Goal: Task Accomplishment & Management: Manage account settings

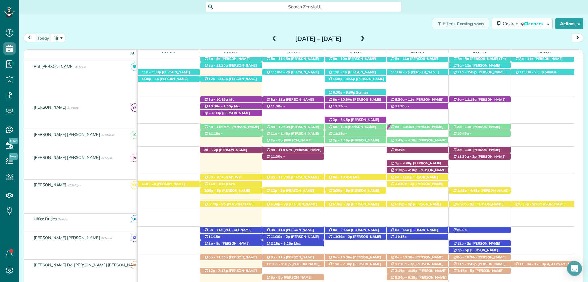
scroll to position [215, 0]
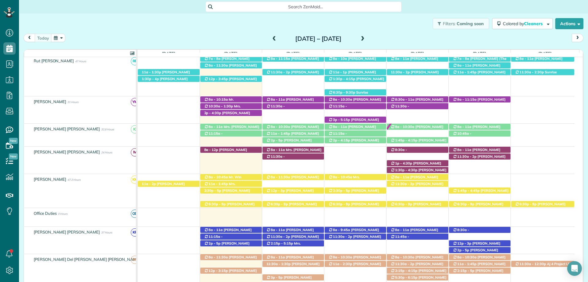
click at [395, 15] on div "Filters: Coming soon Colored by Cleaners Color by Cleaner Color by Team Color b…" at bounding box center [303, 23] width 569 height 20
click at [215, 5] on span "Search ZenMaid…" at bounding box center [306, 7] width 186 height 6
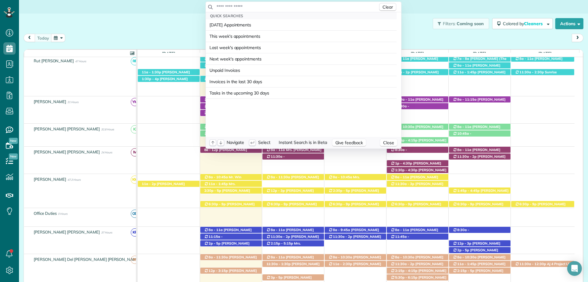
click at [237, 6] on input "text" at bounding box center [297, 7] width 162 height 6
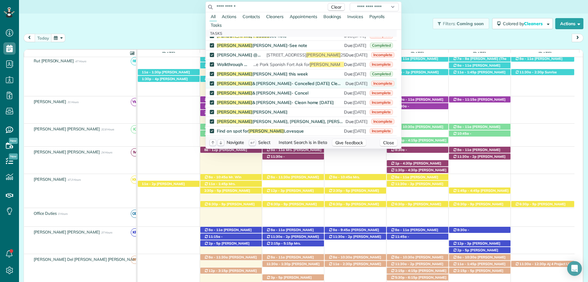
scroll to position [184, 0]
drag, startPoint x: 250, startPoint y: 10, endPoint x: 224, endPoint y: 9, distance: 26.0
click at [224, 9] on input "**********" at bounding box center [269, 7] width 107 height 6
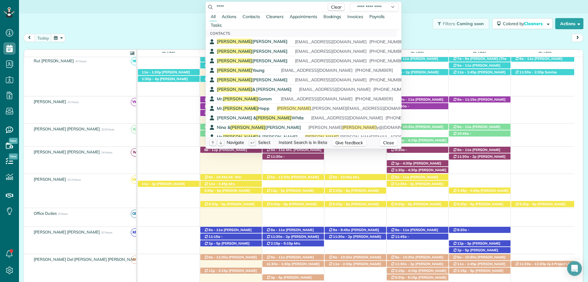
drag, startPoint x: 235, startPoint y: 6, endPoint x: 188, endPoint y: 7, distance: 47.8
click at [188, 7] on html "Dashboard Scheduling Calendar View List View Dispatch View - Weekly scheduling …" at bounding box center [294, 141] width 588 height 282
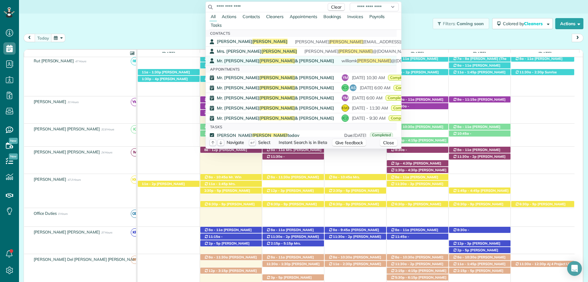
type input "**********"
click at [266, 59] on span "Mr. Kevin Braswell & MIckey P." at bounding box center [275, 61] width 117 height 6
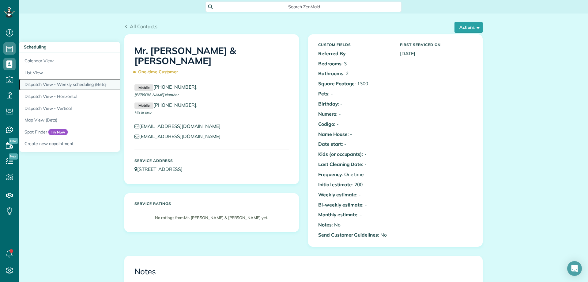
click at [93, 87] on link "Dispatch View - Weekly scheduling (Beta)" at bounding box center [95, 84] width 153 height 12
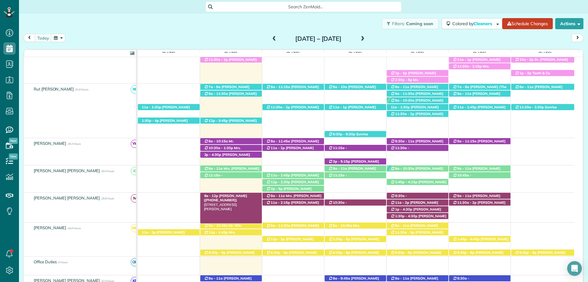
scroll to position [240, 0]
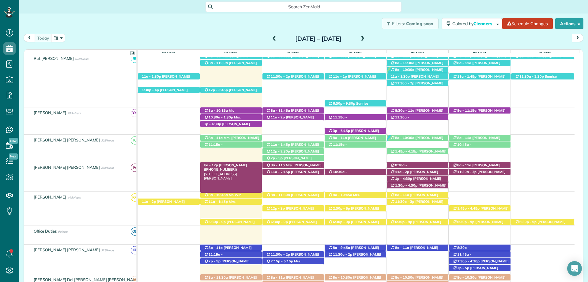
click at [233, 167] on span "Tracy Hamrick (+12517511217)" at bounding box center [225, 167] width 43 height 9
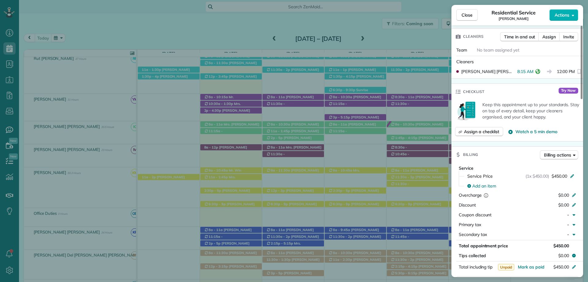
scroll to position [276, 0]
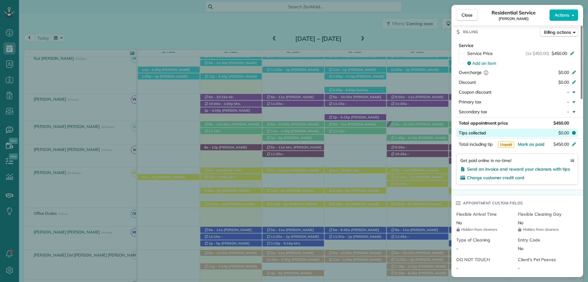
click at [562, 131] on span "$0.00" at bounding box center [564, 133] width 11 height 6
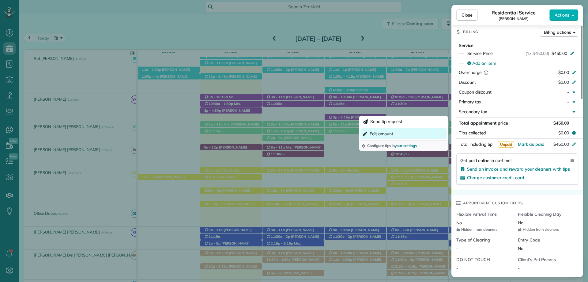
click at [388, 131] on span "Edit amount" at bounding box center [382, 134] width 24 height 6
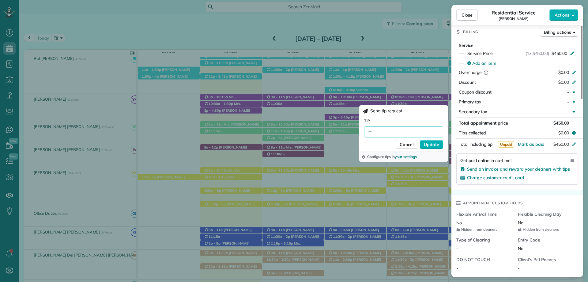
click at [392, 131] on input "**" at bounding box center [403, 131] width 79 height 11
type input "***"
click at [431, 146] on span "Update" at bounding box center [431, 144] width 15 height 6
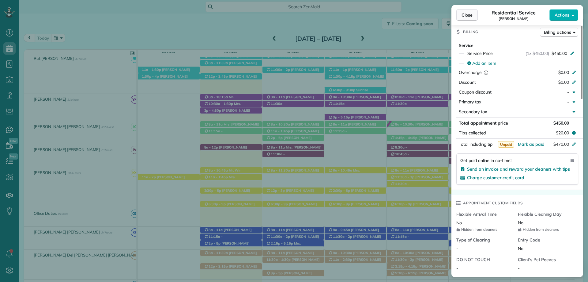
click at [473, 12] on button "Close" at bounding box center [466, 15] width 21 height 12
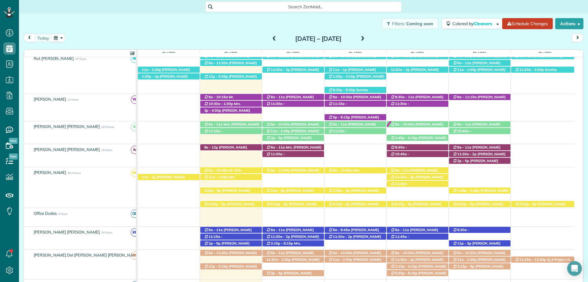
click at [297, 5] on span "Search ZenMaid…" at bounding box center [306, 7] width 186 height 6
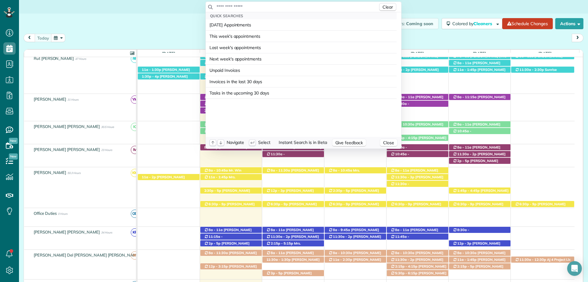
click at [250, 7] on input "text" at bounding box center [297, 7] width 162 height 6
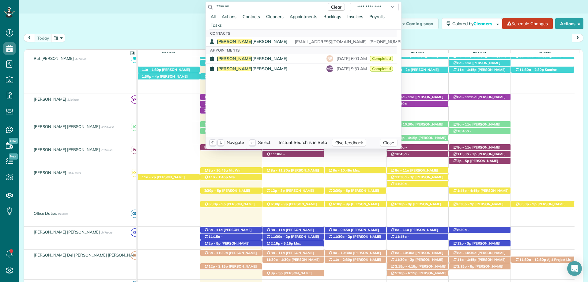
click at [262, 2] on div "**********" at bounding box center [303, 7] width 195 height 10
click at [257, 3] on div "**********" at bounding box center [303, 7] width 195 height 10
drag, startPoint x: 257, startPoint y: 3, endPoint x: 206, endPoint y: 4, distance: 50.9
click at [206, 4] on div "**********" at bounding box center [303, 7] width 195 height 10
click at [230, 9] on input "*******" at bounding box center [269, 7] width 107 height 6
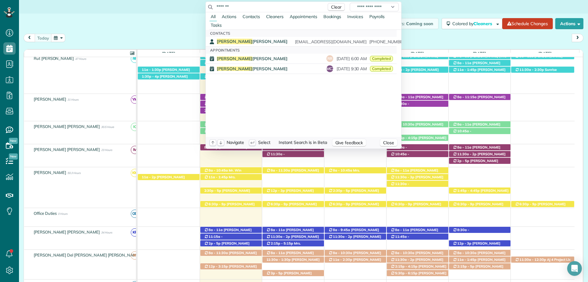
click at [230, 9] on input "*******" at bounding box center [269, 7] width 107 height 6
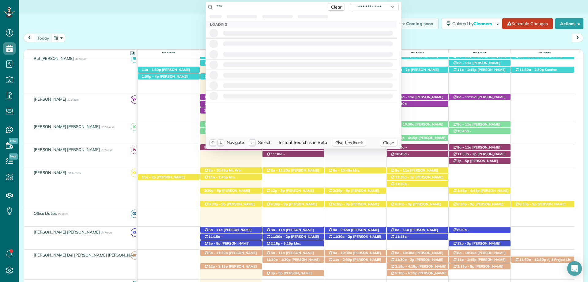
click at [236, 9] on input "***" at bounding box center [269, 7] width 107 height 6
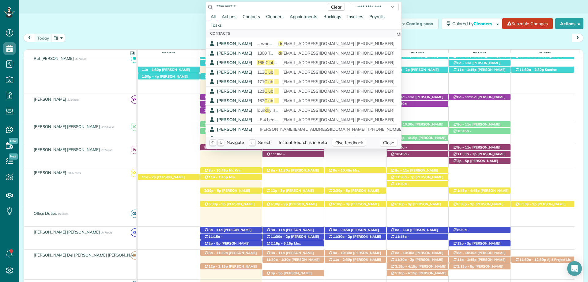
scroll to position [123, 0]
type input "**********"
click at [250, 87] on div "Sabrina Sheppard" at bounding box center [235, 90] width 36 height 6
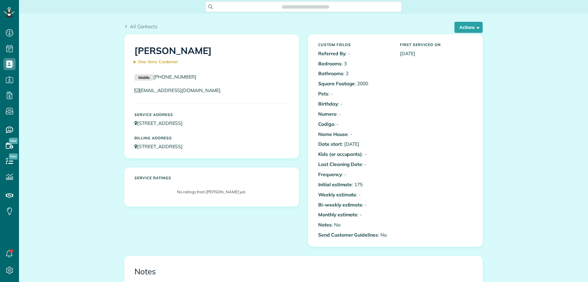
scroll to position [3, 3]
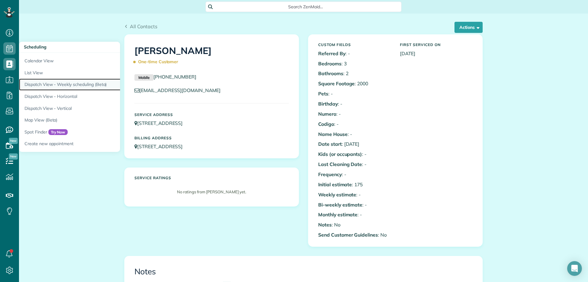
drag, startPoint x: 83, startPoint y: 84, endPoint x: 87, endPoint y: 83, distance: 3.5
click at [83, 84] on link "Dispatch View - Weekly scheduling (Beta)" at bounding box center [95, 84] width 153 height 12
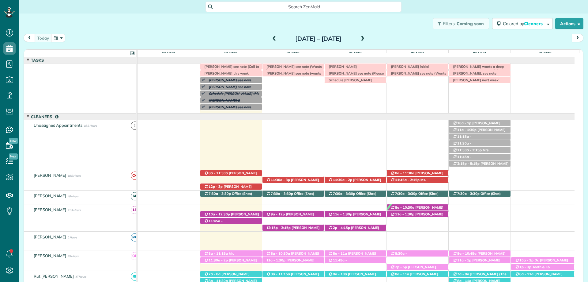
scroll to position [3, 3]
click at [271, 83] on div "Tonya Whaley inicial Caroline Byars see note (Call to ask if she has moved into…" at bounding box center [356, 88] width 437 height 50
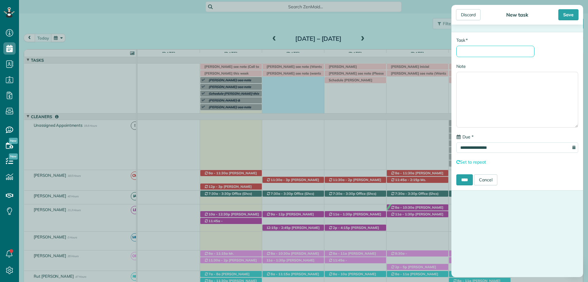
click at [481, 53] on input "* Task" at bounding box center [495, 51] width 78 height 11
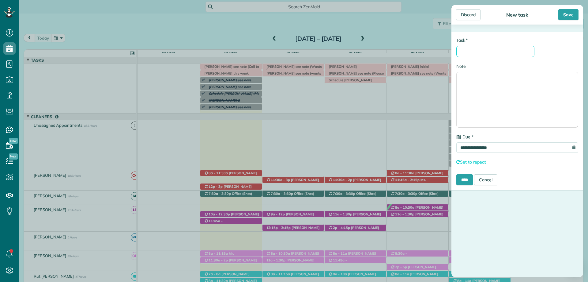
type input "*"
click at [494, 83] on textarea "Note" at bounding box center [517, 100] width 122 height 56
click at [468, 51] on input "**********" at bounding box center [495, 51] width 78 height 11
click at [470, 51] on input "**********" at bounding box center [495, 51] width 78 height 11
click at [472, 51] on input "**********" at bounding box center [495, 51] width 78 height 11
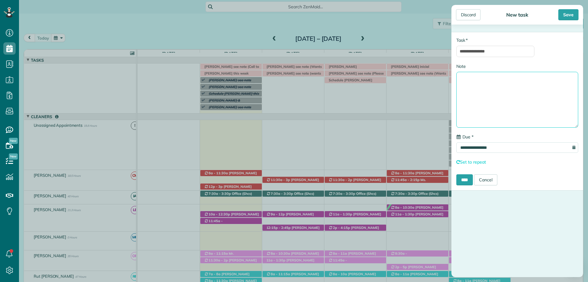
click at [477, 77] on textarea "Note" at bounding box center [517, 100] width 122 height 56
click at [498, 51] on input "**********" at bounding box center [495, 51] width 78 height 11
type input "**********"
click at [505, 81] on textarea "Note" at bounding box center [517, 100] width 122 height 56
drag, startPoint x: 543, startPoint y: 247, endPoint x: 543, endPoint y: 226, distance: 20.5
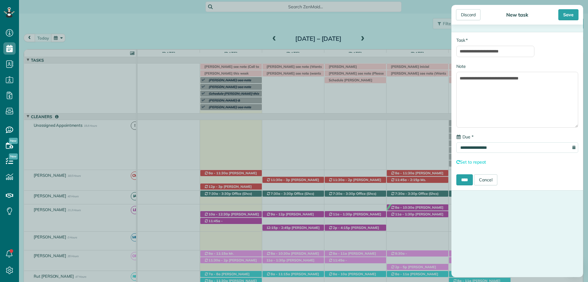
click at [543, 247] on div "**********" at bounding box center [518, 151] width 132 height 252
drag, startPoint x: 558, startPoint y: 256, endPoint x: 557, endPoint y: 245, distance: 10.8
click at [558, 256] on div "**********" at bounding box center [518, 151] width 132 height 252
click at [541, 77] on textarea "**********" at bounding box center [517, 100] width 122 height 56
click at [463, 88] on textarea "**********" at bounding box center [517, 100] width 122 height 56
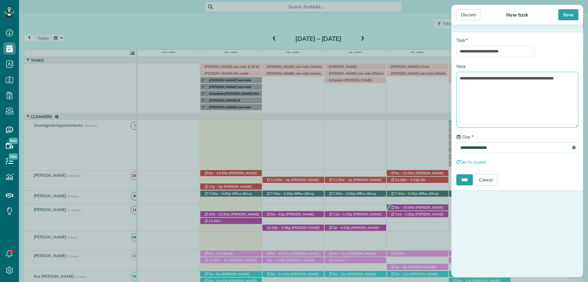
drag, startPoint x: 479, startPoint y: 81, endPoint x: 492, endPoint y: 85, distance: 12.9
click at [480, 81] on textarea "**********" at bounding box center [517, 100] width 122 height 56
click at [492, 85] on textarea "**********" at bounding box center [517, 100] width 122 height 56
click at [528, 259] on div "**********" at bounding box center [518, 151] width 132 height 252
click at [516, 89] on textarea "**********" at bounding box center [517, 100] width 122 height 56
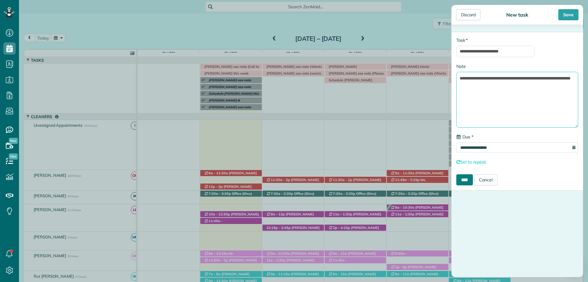
type textarea "**********"
click at [470, 183] on input "****" at bounding box center [464, 179] width 17 height 11
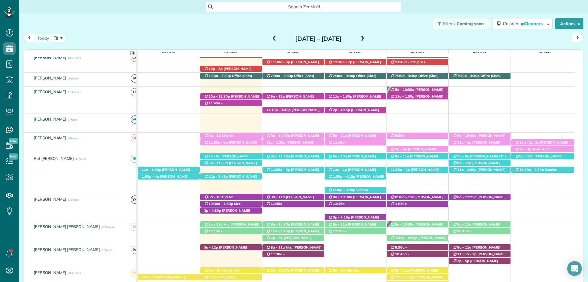
scroll to position [123, 0]
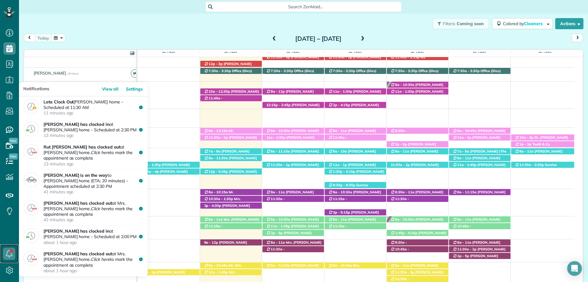
click at [5, 251] on icon at bounding box center [9, 253] width 12 height 12
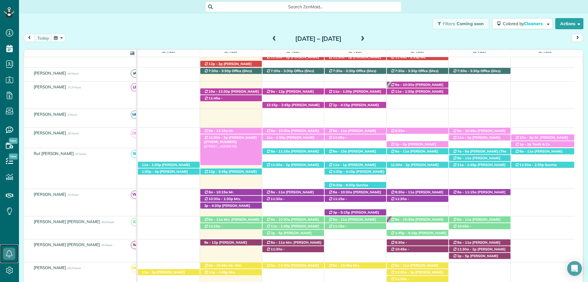
click at [246, 140] on div "11:30a - 2p Janet Joyner (+19016039312) 169 Ferdinand Avenue - Fairhope, AL, 36…" at bounding box center [231, 137] width 62 height 6
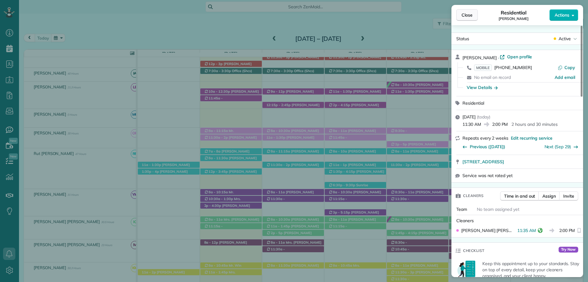
click at [465, 12] on button "Close" at bounding box center [466, 15] width 21 height 12
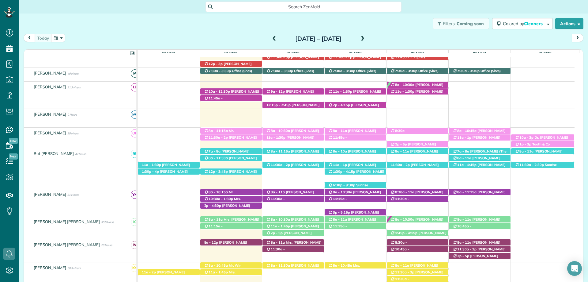
click at [417, 40] on div "today Sunday Sep 14 – Saturday Sep 20, 2025" at bounding box center [304, 39] width 560 height 11
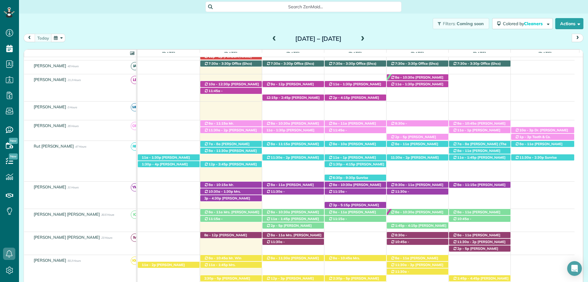
click at [403, 36] on div "today Sunday Sep 14 – Saturday Sep 20, 2025" at bounding box center [304, 39] width 560 height 11
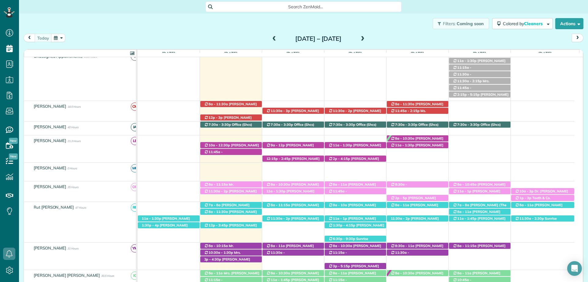
scroll to position [69, 0]
click at [480, 90] on span "Philip Ciaccio (+15046060277)" at bounding box center [472, 94] width 38 height 9
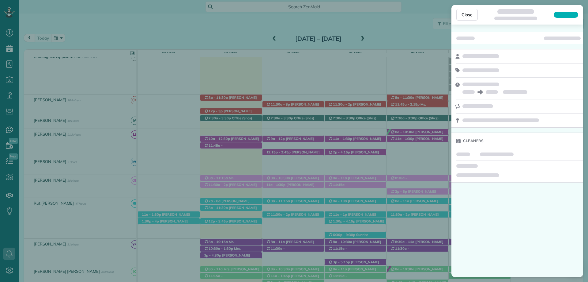
scroll to position [62, 0]
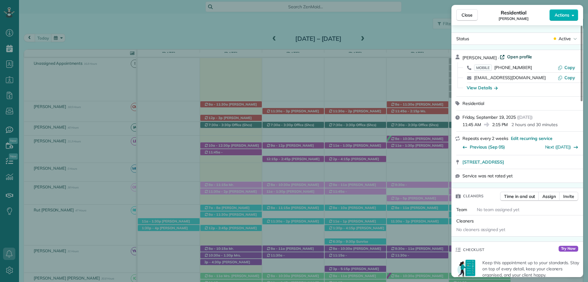
click at [510, 56] on span "Open profile" at bounding box center [519, 57] width 25 height 6
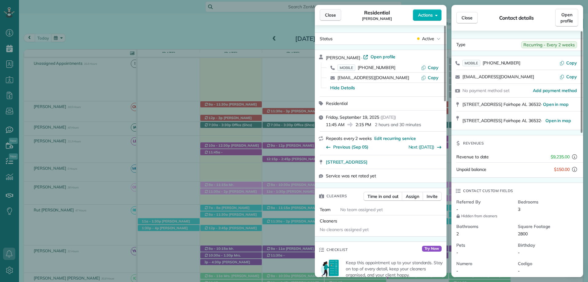
click at [332, 14] on span "Close" at bounding box center [330, 15] width 11 height 6
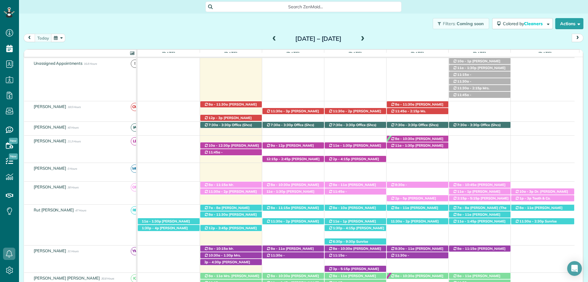
click at [271, 37] on span at bounding box center [274, 39] width 7 height 6
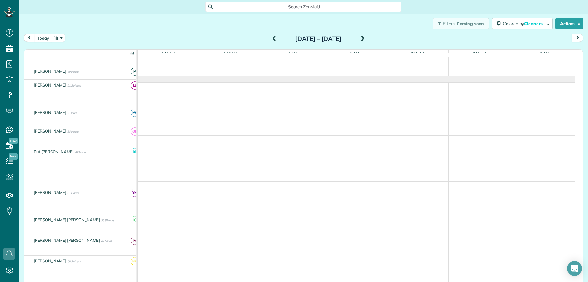
scroll to position [6, 0]
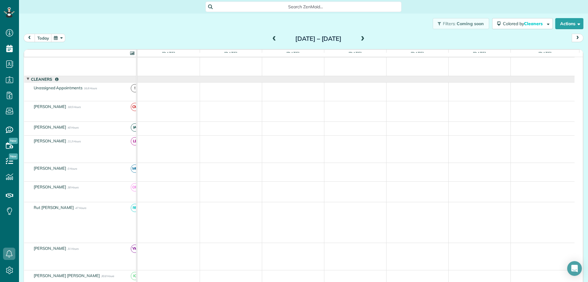
click at [270, 37] on div "Sunday Sep 7 – Saturday Sep 13, 2025" at bounding box center [319, 39] width 98 height 10
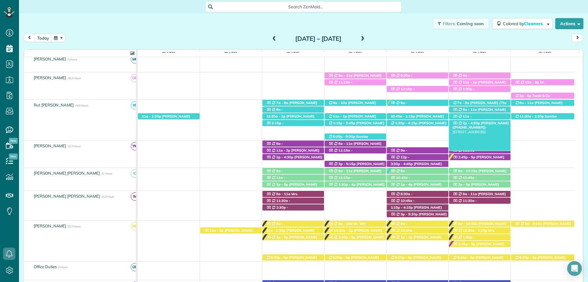
scroll to position [177, 0]
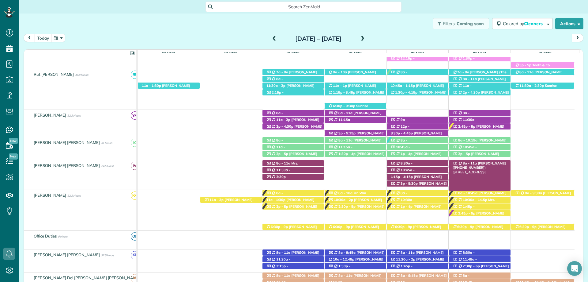
click at [480, 164] on span "Tammy Grace (+12514544109)" at bounding box center [479, 165] width 53 height 9
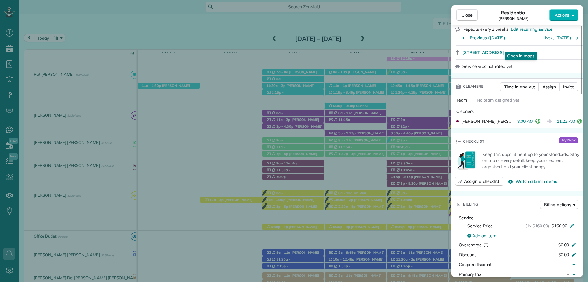
scroll to position [153, 0]
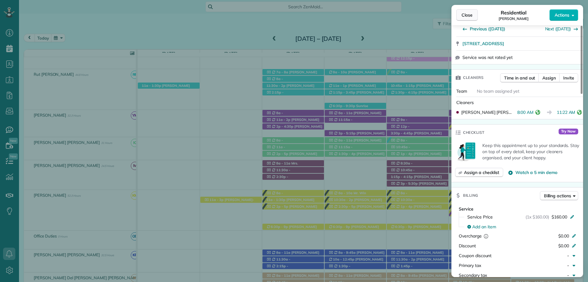
click at [462, 17] on span "Close" at bounding box center [467, 15] width 11 height 6
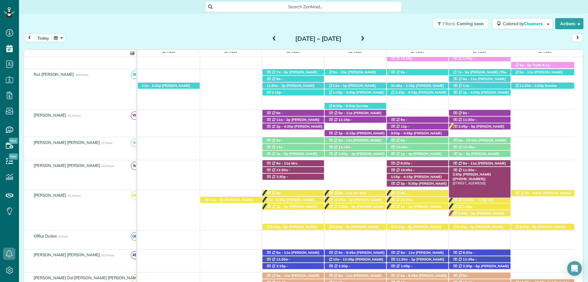
click at [477, 169] on span "11:30a - 2:30p" at bounding box center [465, 172] width 25 height 9
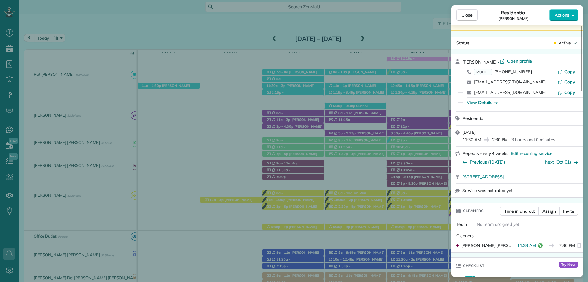
scroll to position [214, 0]
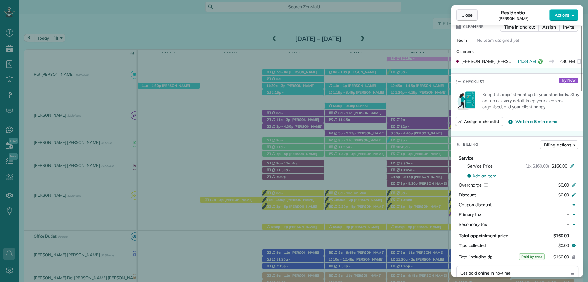
click at [462, 17] on span "Close" at bounding box center [467, 15] width 11 height 6
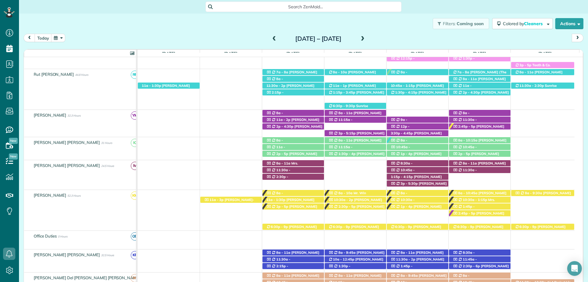
click at [366, 38] on span at bounding box center [362, 39] width 7 height 6
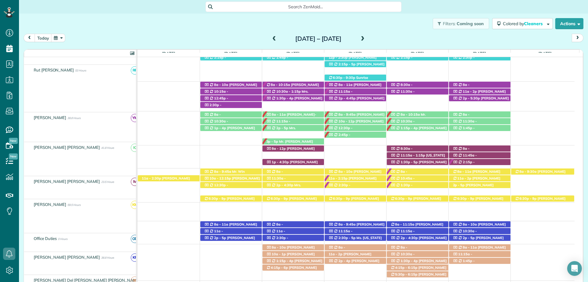
scroll to position [217, 0]
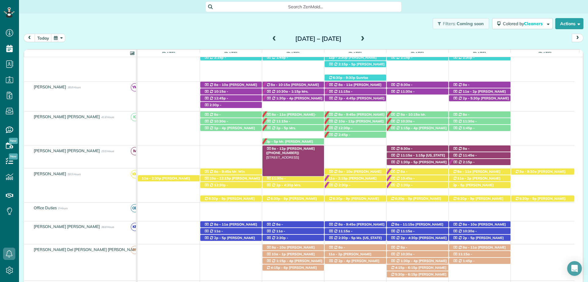
click at [315, 146] on div "8a - 12p Rachel Nygaard (+12513774404) 9018 Feather Trail - Fairhope, AL, 36532" at bounding box center [294, 148] width 62 height 6
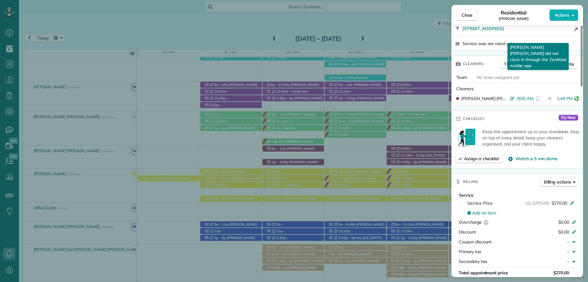
scroll to position [184, 0]
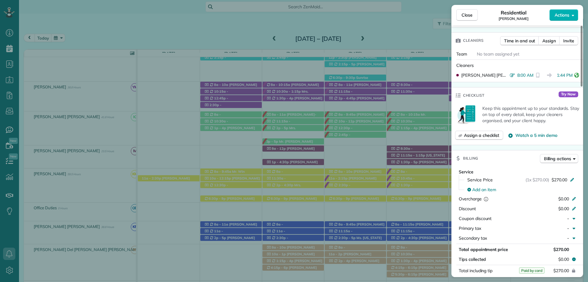
click at [300, 146] on div "Close Residential Rachel Nygaard Actions This appointment is linked to Payroll …" at bounding box center [294, 141] width 588 height 282
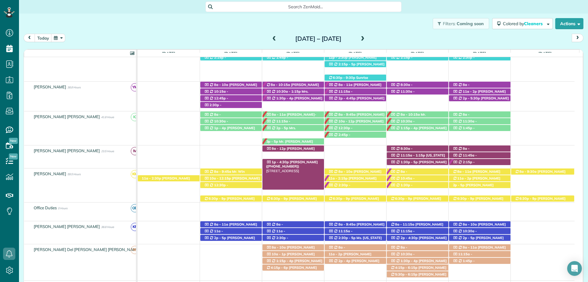
click at [297, 163] on span "Tara Elliot (+19123815166)" at bounding box center [292, 164] width 52 height 9
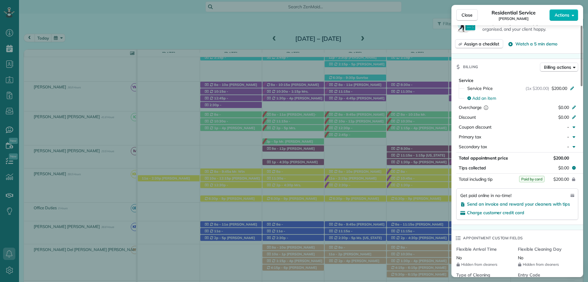
scroll to position [368, 0]
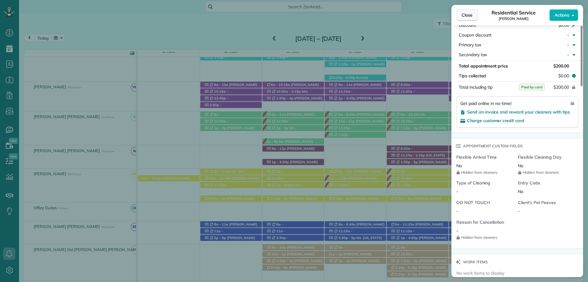
click at [463, 13] on span "Close" at bounding box center [467, 15] width 11 height 6
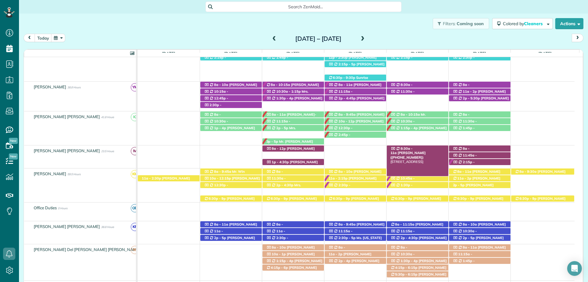
click at [423, 150] on span "Mrs. Evelyn Fusaiotti (+12515339455)" at bounding box center [408, 154] width 35 height 9
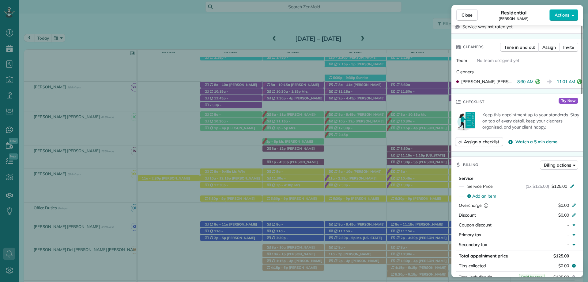
scroll to position [277, 0]
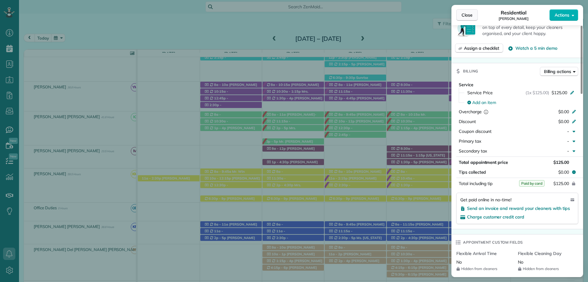
click at [467, 17] on span "Close" at bounding box center [467, 15] width 11 height 6
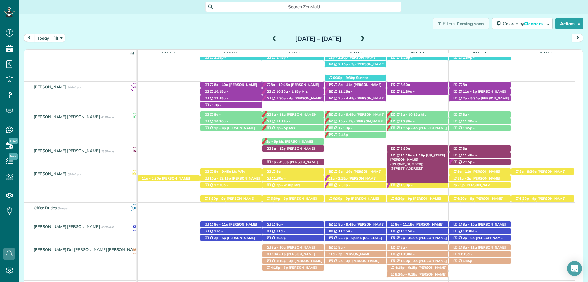
click at [435, 153] on div "11:15a - 1:15p Virginia Seebrat (+13343205377) 8678 Rolling Oaks Lane - Fairhop…" at bounding box center [418, 155] width 62 height 6
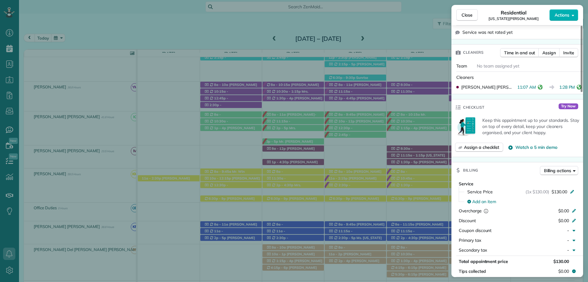
scroll to position [214, 0]
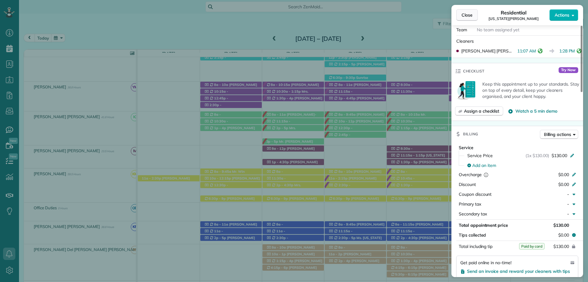
click at [471, 19] on button "Close" at bounding box center [466, 15] width 21 height 12
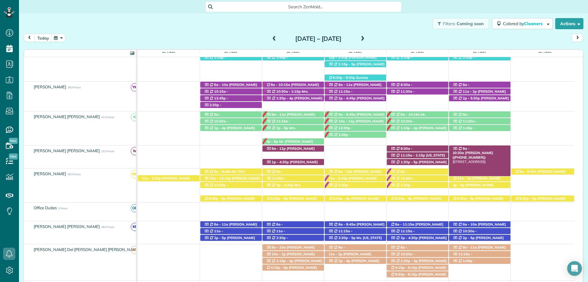
click at [480, 150] on span "Winston Jones (+12514635181)" at bounding box center [473, 154] width 40 height 9
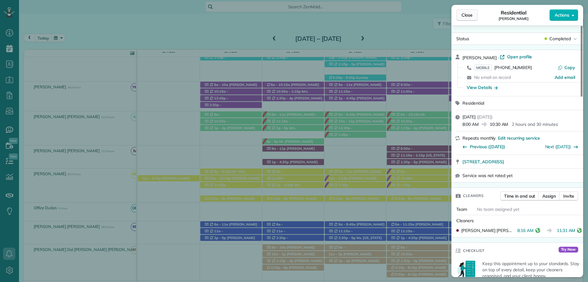
click at [467, 17] on span "Close" at bounding box center [467, 15] width 11 height 6
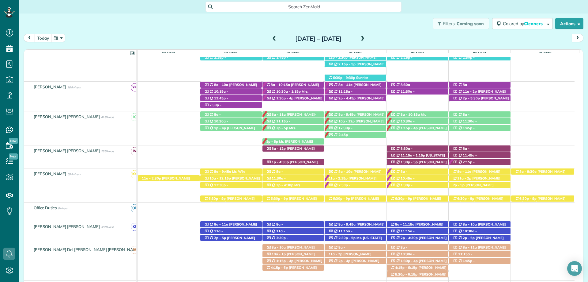
click at [271, 38] on span at bounding box center [274, 39] width 7 height 6
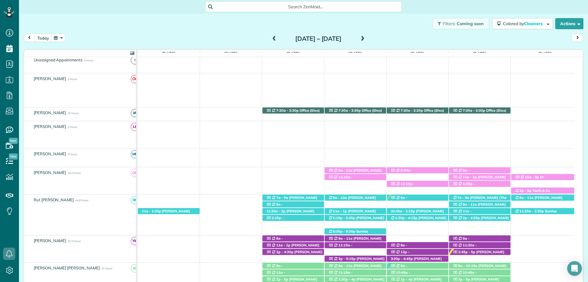
scroll to position [123, 0]
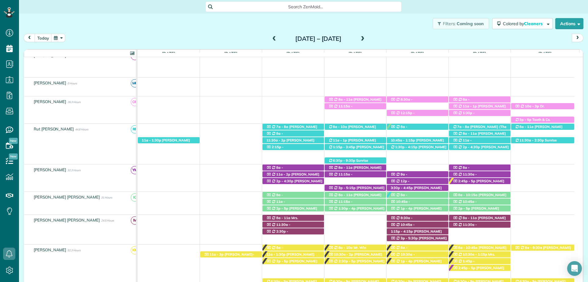
click at [366, 40] on span at bounding box center [362, 39] width 7 height 6
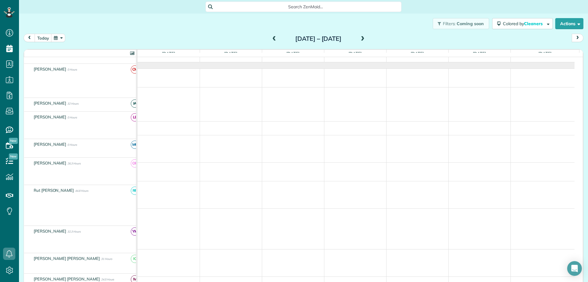
scroll to position [20, 0]
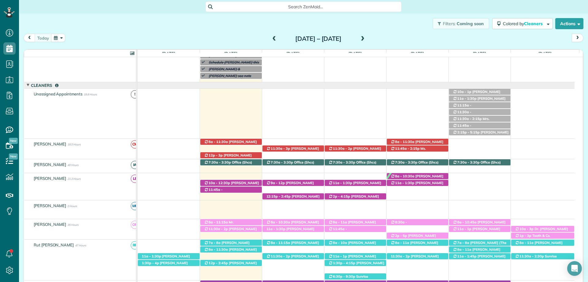
scroll to position [3, 3]
click at [448, 9] on div "Search ZenMaid…" at bounding box center [303, 7] width 569 height 10
click at [11, 96] on icon at bounding box center [9, 95] width 12 height 12
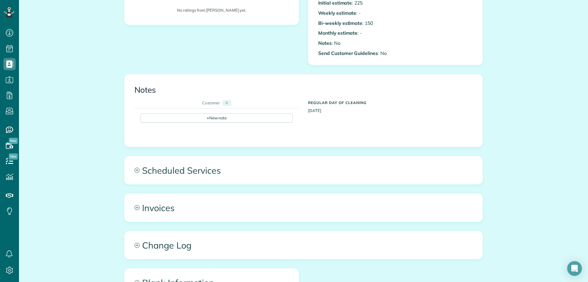
scroll to position [184, 0]
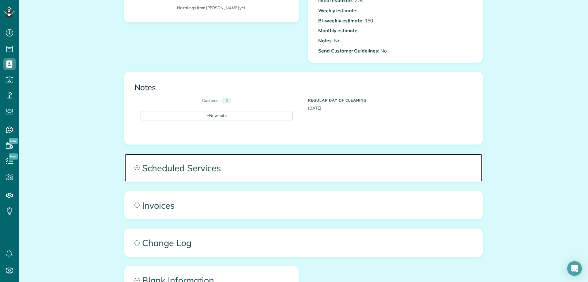
click at [205, 173] on span "Scheduled Services" at bounding box center [304, 168] width 358 height 28
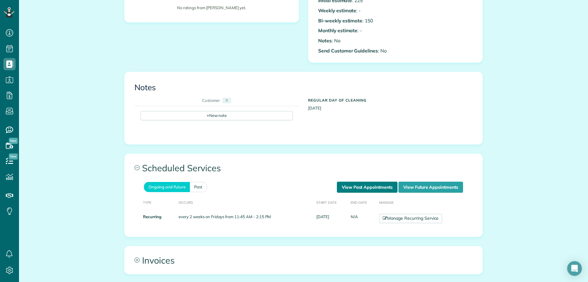
click at [344, 188] on link "View Past Appointments" at bounding box center [367, 186] width 61 height 11
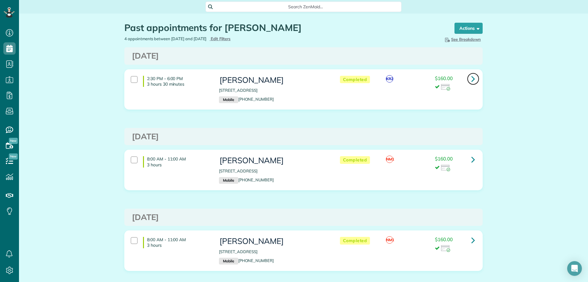
click at [472, 77] on icon at bounding box center [474, 78] width 4 height 11
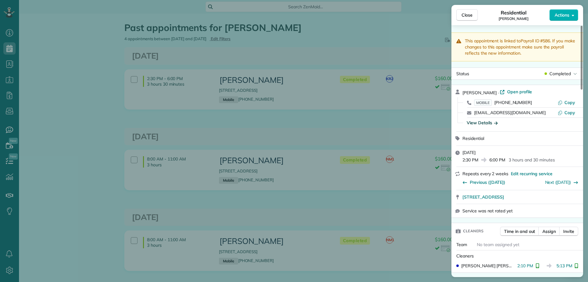
click at [493, 121] on div "View Details" at bounding box center [482, 122] width 31 height 6
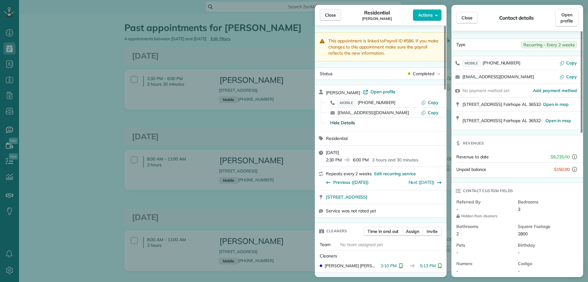
click at [329, 18] on button "Close" at bounding box center [330, 15] width 21 height 12
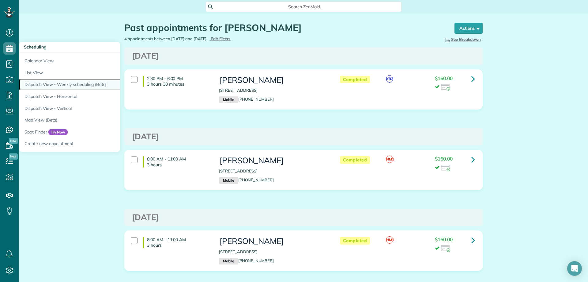
click at [106, 85] on link "Dispatch View - Weekly scheduling (Beta)" at bounding box center [95, 84] width 153 height 12
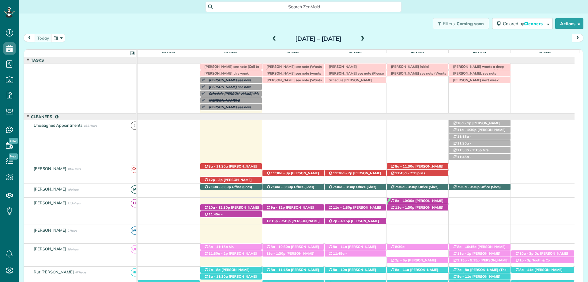
scroll to position [31, 0]
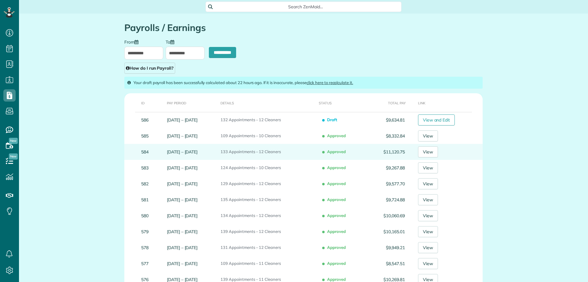
scroll to position [3, 3]
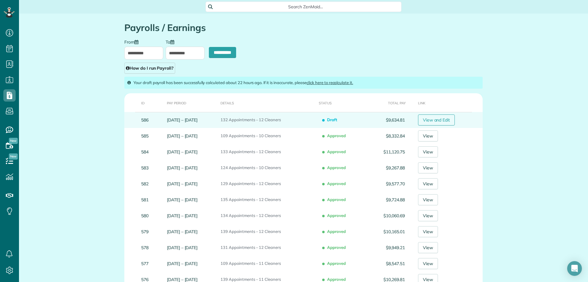
click at [441, 119] on link "View and Edit" at bounding box center [436, 119] width 37 height 11
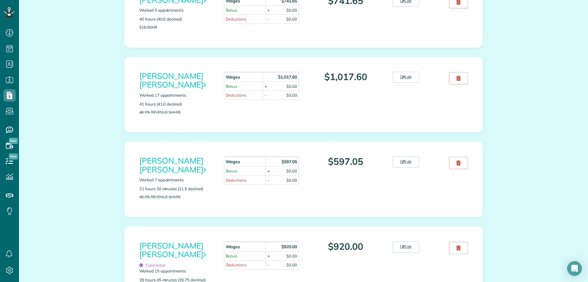
scroll to position [276, 0]
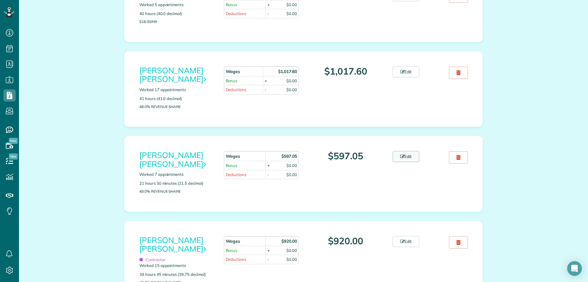
click at [405, 151] on link "Edit" at bounding box center [406, 156] width 27 height 11
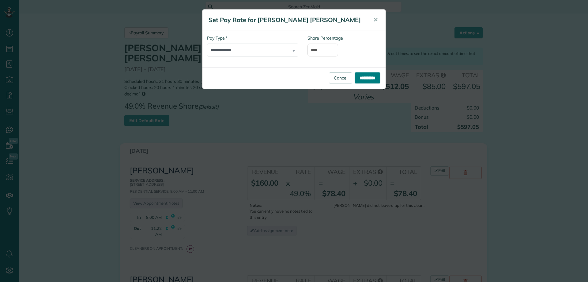
scroll to position [3, 3]
click at [368, 75] on input "**********" at bounding box center [368, 77] width 26 height 11
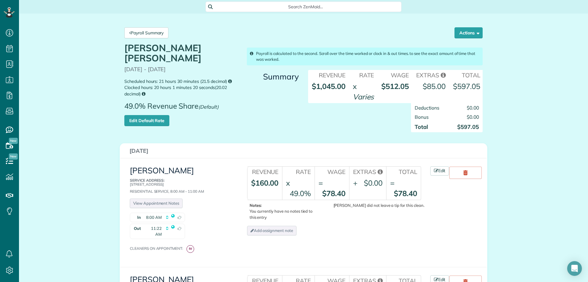
drag, startPoint x: 96, startPoint y: 61, endPoint x: 101, endPoint y: 21, distance: 41.1
click at [137, 32] on link "Payroll Summary" at bounding box center [146, 32] width 44 height 11
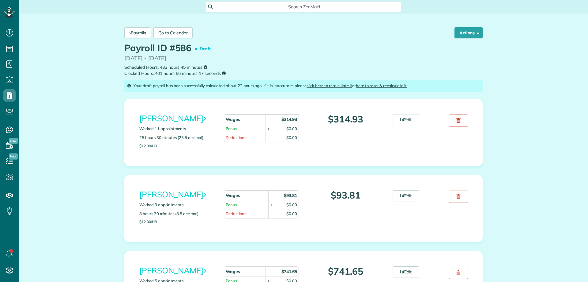
scroll to position [3, 3]
click at [400, 121] on icon at bounding box center [402, 119] width 4 height 4
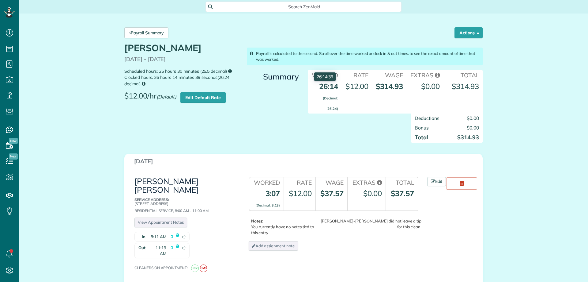
scroll to position [3, 3]
click at [196, 96] on link "Edit Default Rate" at bounding box center [202, 97] width 45 height 11
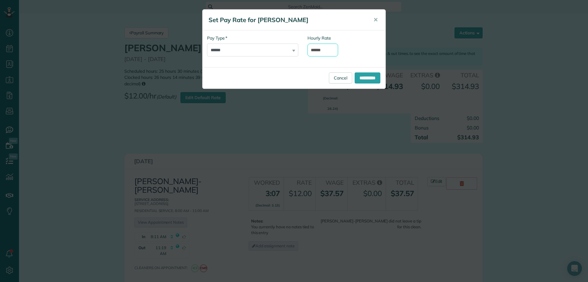
click at [318, 49] on input "******" at bounding box center [323, 50] width 31 height 13
type input "******"
click at [378, 76] on input "**********" at bounding box center [368, 77] width 26 height 11
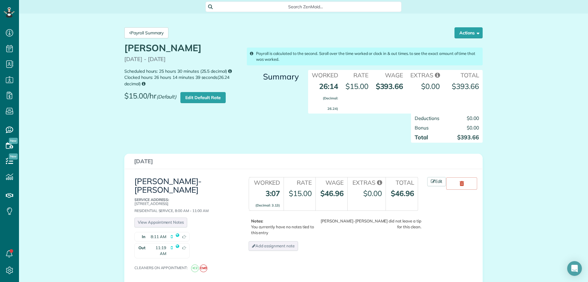
scroll to position [3, 3]
click at [146, 34] on link "Payroll Summary" at bounding box center [146, 32] width 44 height 11
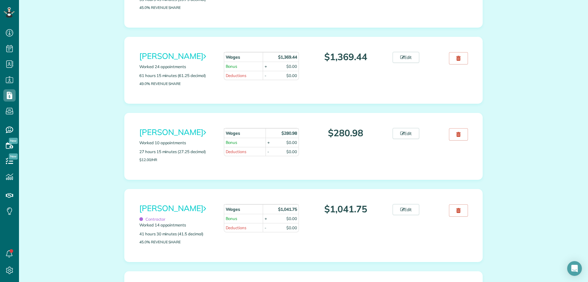
scroll to position [551, 0]
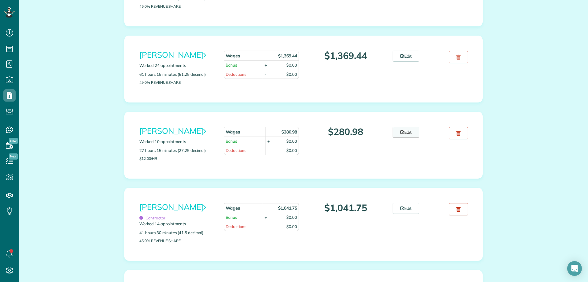
click at [402, 138] on link "Edit" at bounding box center [406, 132] width 27 height 11
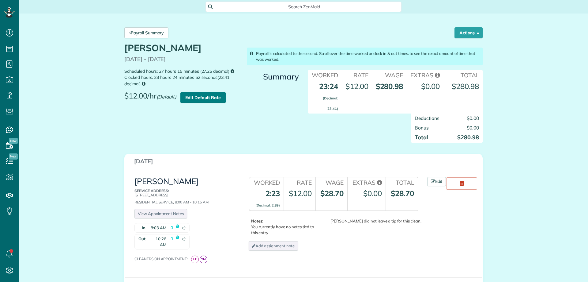
scroll to position [3, 3]
click at [198, 94] on link "Edit Default Rate" at bounding box center [202, 97] width 45 height 11
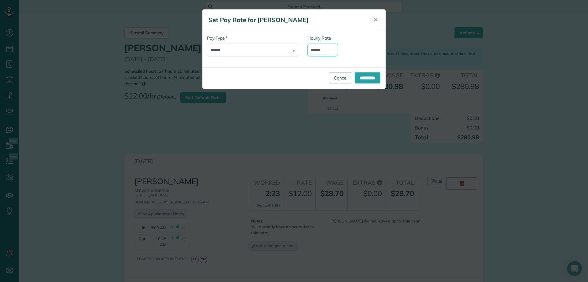
click at [319, 48] on input "******" at bounding box center [323, 50] width 31 height 13
type input "******"
click at [359, 79] on input "**********" at bounding box center [368, 77] width 26 height 11
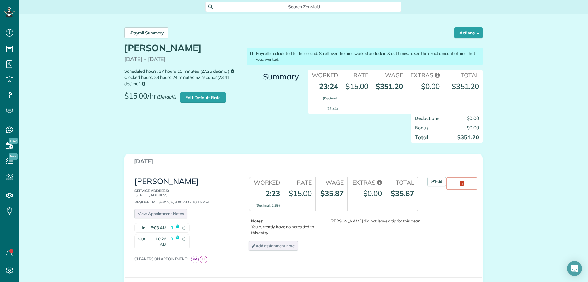
scroll to position [3, 3]
click at [374, 36] on div "Payroll Summary Actions [PERSON_NAME] Payroll" at bounding box center [304, 33] width 368 height 20
click at [207, 93] on link "Edit Default Rate" at bounding box center [202, 97] width 45 height 11
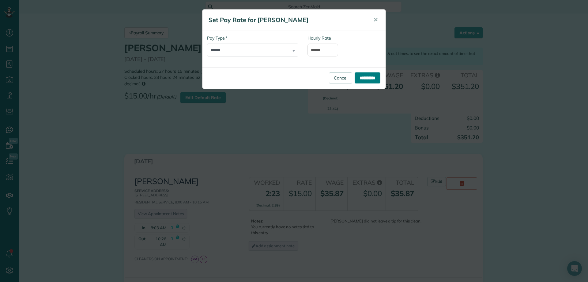
click at [365, 77] on input "**********" at bounding box center [368, 77] width 26 height 11
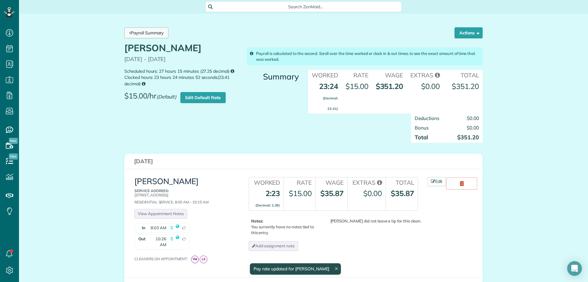
click at [138, 34] on link "Payroll Summary" at bounding box center [146, 32] width 44 height 11
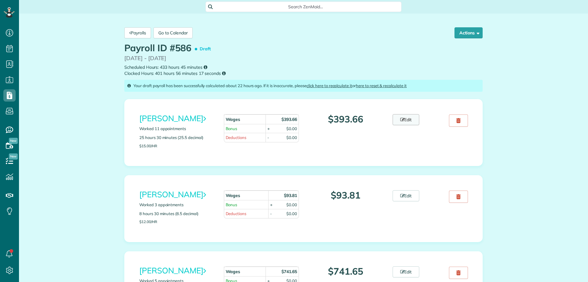
scroll to position [3, 3]
click at [403, 119] on link "Edit" at bounding box center [406, 119] width 27 height 11
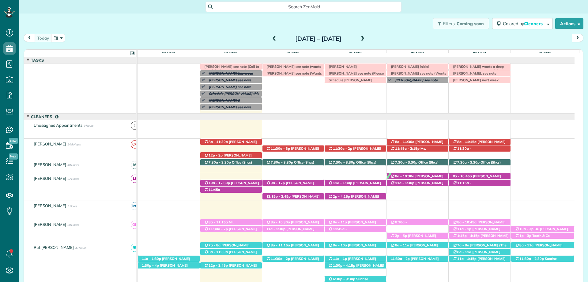
scroll to position [31, 0]
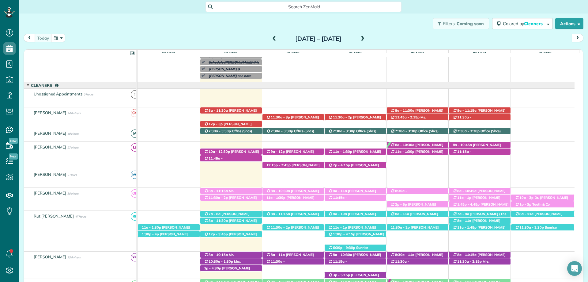
click at [416, 6] on div "Search ZenMaid…" at bounding box center [303, 7] width 569 height 10
click at [271, 36] on span at bounding box center [274, 39] width 7 height 6
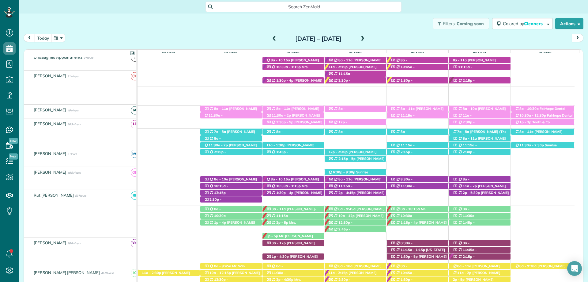
scroll to position [123, 0]
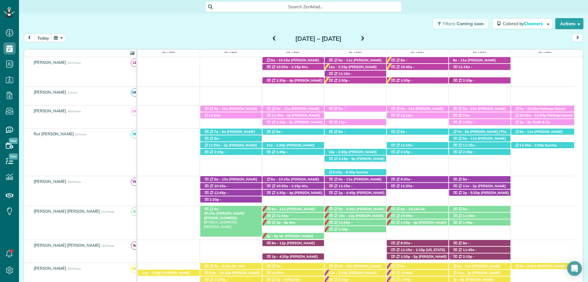
click at [242, 211] on span "NIck Hooper (+15032781618)" at bounding box center [224, 215] width 40 height 9
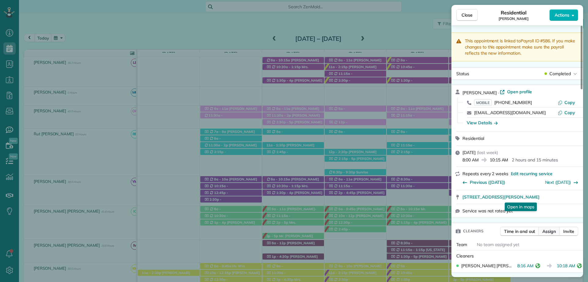
click at [552, 229] on span "Assign" at bounding box center [549, 231] width 13 height 6
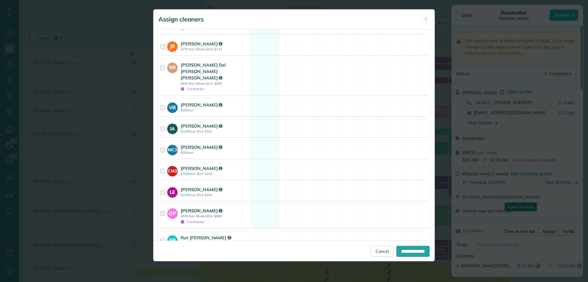
scroll to position [245, 0]
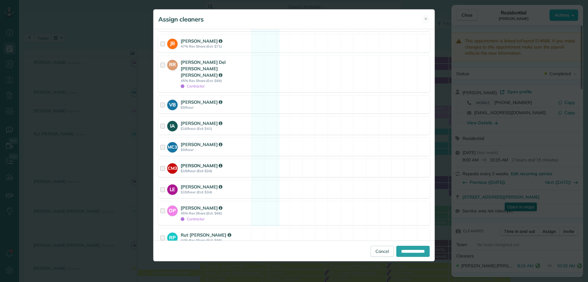
click at [194, 162] on strong "[PERSON_NAME]" at bounding box center [202, 165] width 42 height 6
click at [414, 250] on input "**********" at bounding box center [412, 250] width 33 height 11
type input "**********"
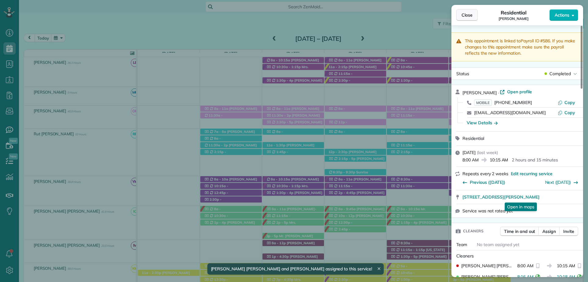
click at [467, 15] on span "Close" at bounding box center [467, 15] width 11 height 6
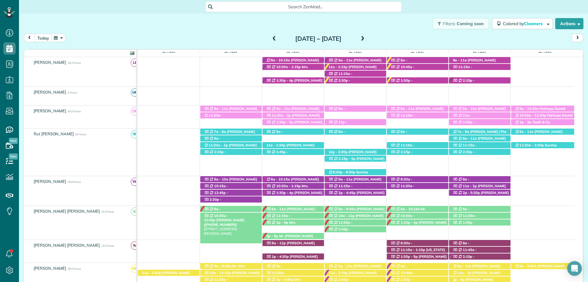
click at [244, 218] on span "Desiree Penrod (+18636349792)" at bounding box center [224, 222] width 40 height 9
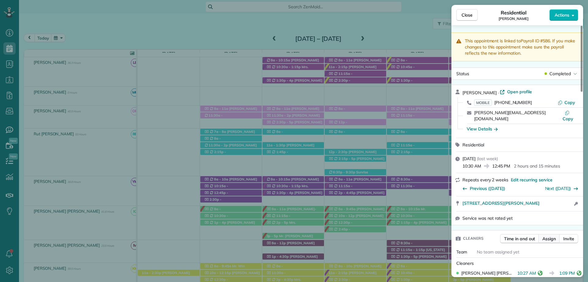
click at [552, 235] on span "Assign" at bounding box center [549, 238] width 13 height 6
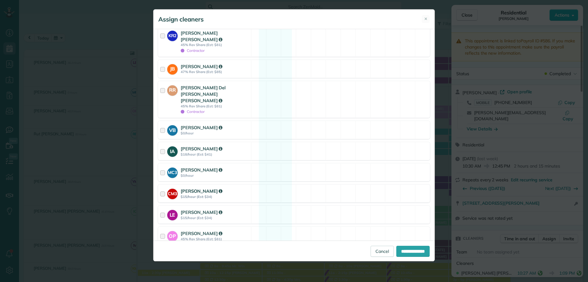
scroll to position [276, 0]
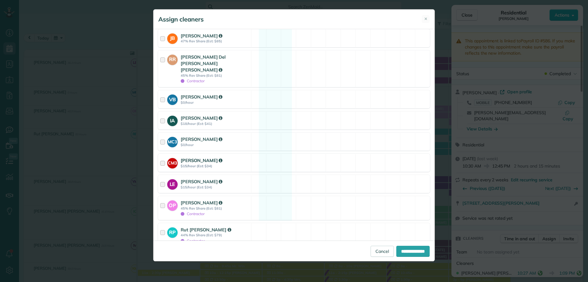
click at [203, 157] on strong "Claudia Mendez" at bounding box center [202, 160] width 42 height 6
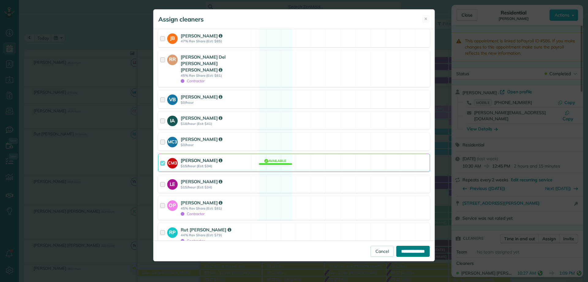
click at [417, 252] on input "**********" at bounding box center [412, 250] width 33 height 11
type input "**********"
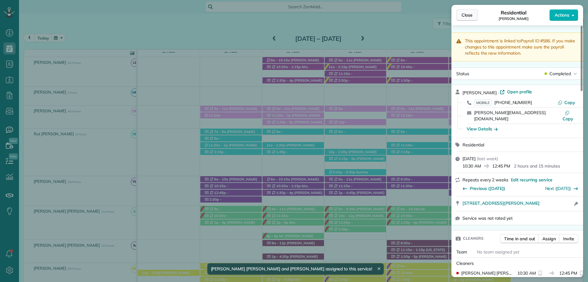
click at [462, 16] on span "Close" at bounding box center [467, 15] width 11 height 6
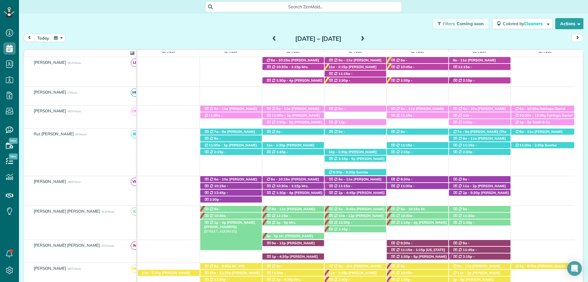
click at [236, 221] on span "Angie Garner (+12055334205)" at bounding box center [229, 224] width 51 height 9
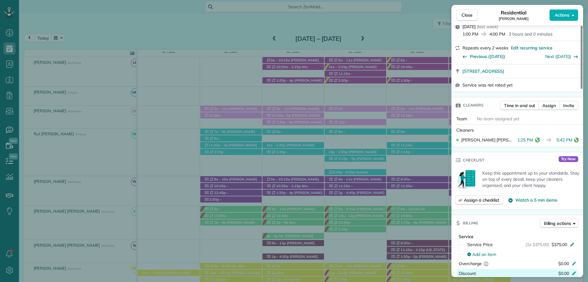
scroll to position [61, 0]
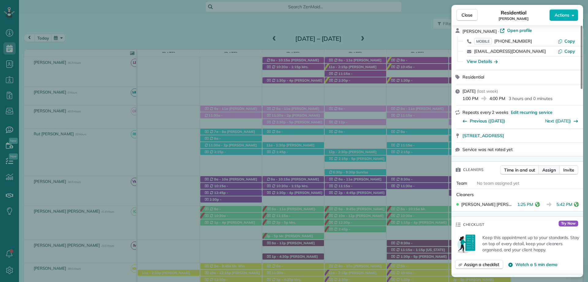
click at [553, 170] on span "Assign" at bounding box center [549, 170] width 13 height 6
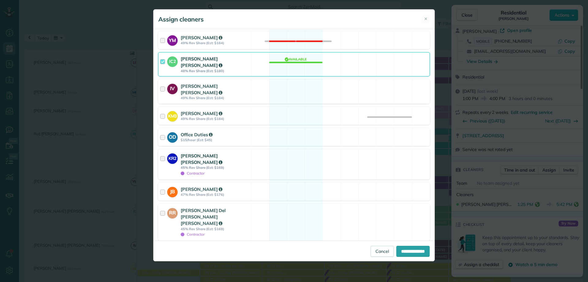
scroll to position [184, 0]
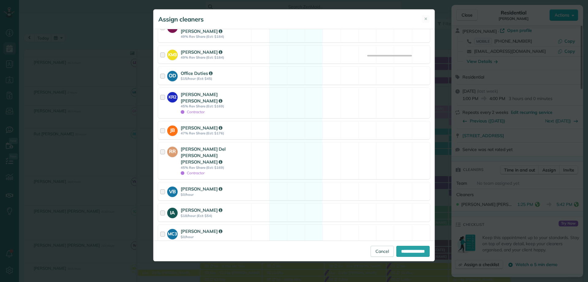
click at [192, 249] on strong "Claudia Mendez" at bounding box center [202, 252] width 42 height 6
click at [406, 250] on input "**********" at bounding box center [412, 250] width 33 height 11
type input "**********"
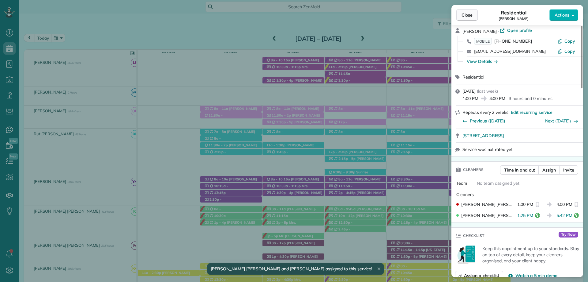
click at [463, 16] on span "Close" at bounding box center [467, 15] width 11 height 6
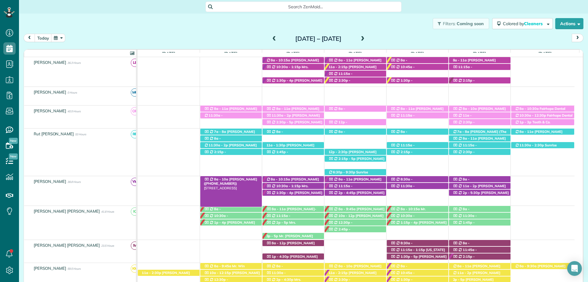
click at [246, 177] on span "Nadine Baskin (+19014879964)" at bounding box center [230, 181] width 53 height 9
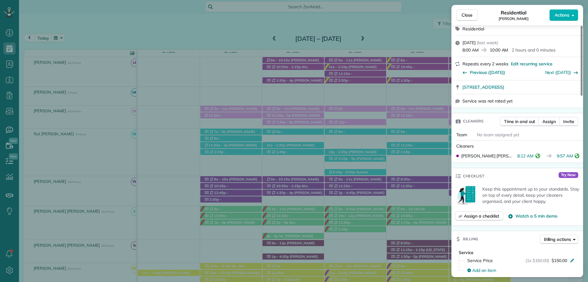
scroll to position [123, 0]
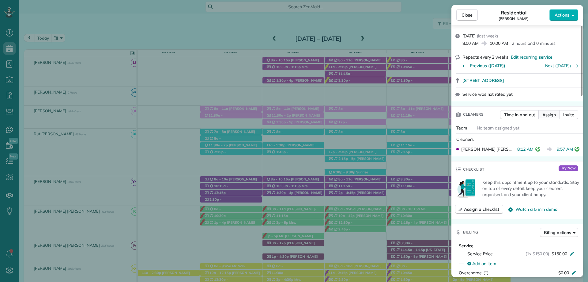
click at [546, 112] on span "Assign" at bounding box center [549, 115] width 13 height 6
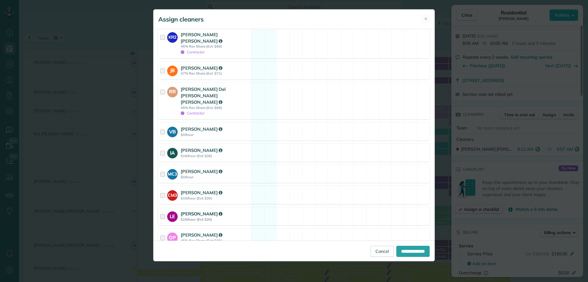
scroll to position [245, 0]
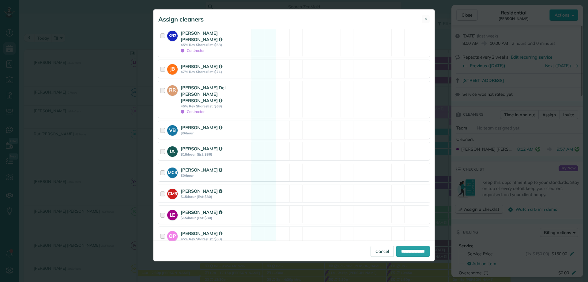
click at [210, 215] on strong "$15/hour (Est: $30)" at bounding box center [215, 217] width 69 height 4
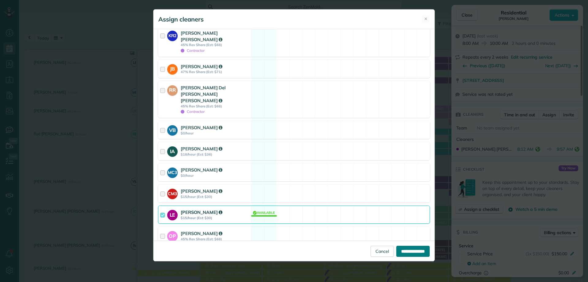
click at [415, 253] on input "**********" at bounding box center [412, 250] width 33 height 11
type input "**********"
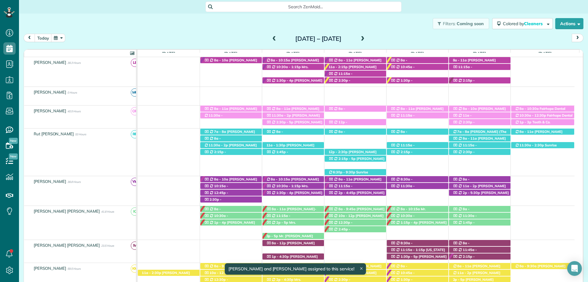
click at [230, 186] on div "Close Residential Nadine Baskin Actions This appointment is linked to Payroll I…" at bounding box center [294, 141] width 588 height 282
click at [244, 188] on span "Valerie Schwan (+16789105131)" at bounding box center [224, 192] width 40 height 9
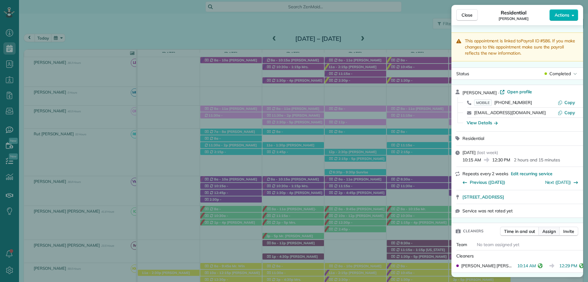
click at [552, 231] on span "Assign" at bounding box center [549, 231] width 13 height 6
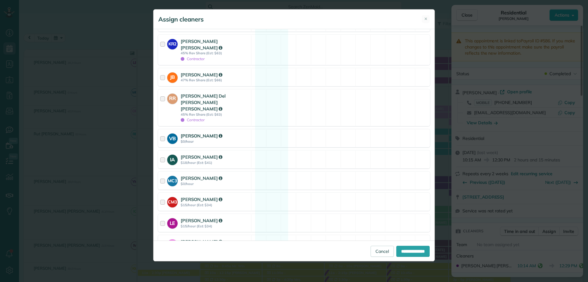
scroll to position [245, 0]
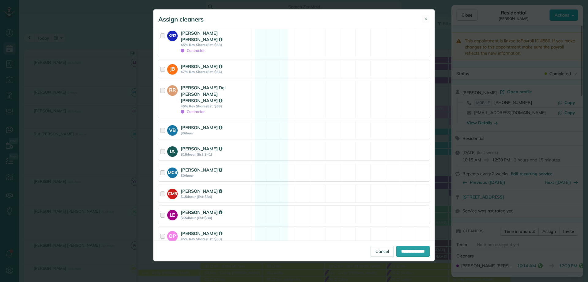
click at [207, 215] on strong "$15/hour (Est: $34)" at bounding box center [215, 217] width 69 height 4
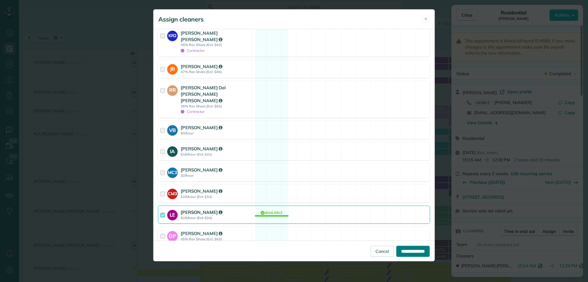
click at [409, 251] on input "**********" at bounding box center [412, 250] width 33 height 11
type input "**********"
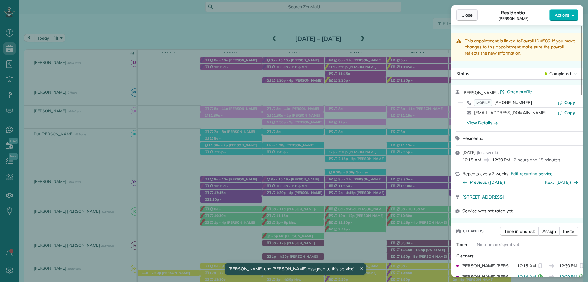
click at [466, 12] on button "Close" at bounding box center [466, 15] width 21 height 12
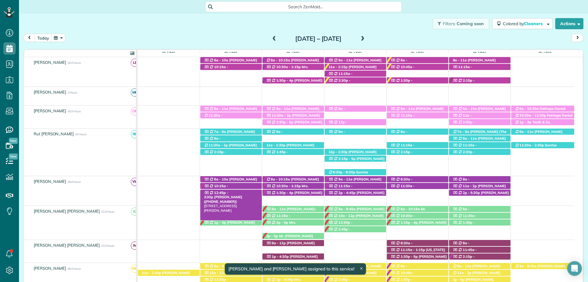
click at [229, 191] on div "12:45p - 2:30p Mrs. Janet Langley (+12514238195) 9781 Dewberry Lane - Fairhope,…" at bounding box center [231, 192] width 62 height 6
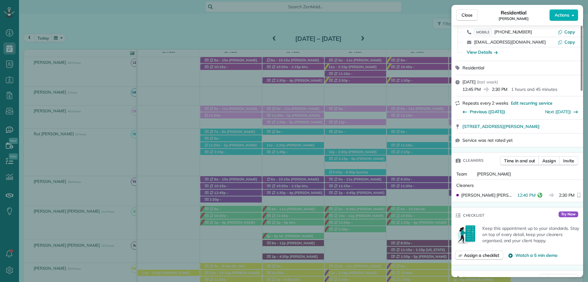
scroll to position [92, 0]
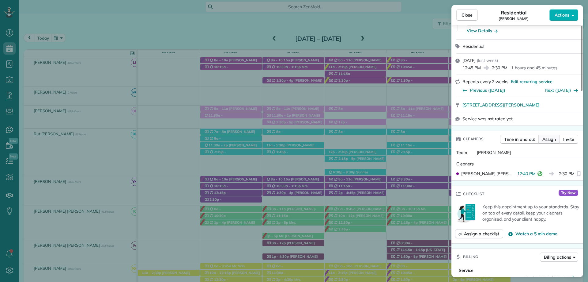
click at [547, 138] on span "Assign" at bounding box center [549, 139] width 13 height 6
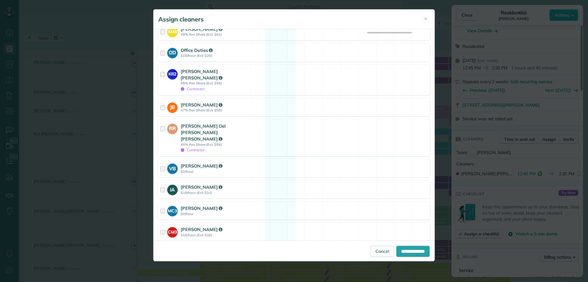
scroll to position [245, 0]
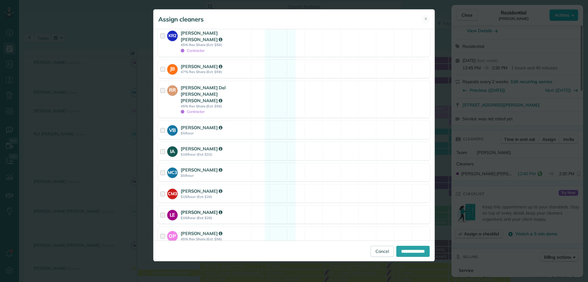
click at [200, 215] on strong "$15/hour (Est: $26)" at bounding box center [215, 217] width 69 height 4
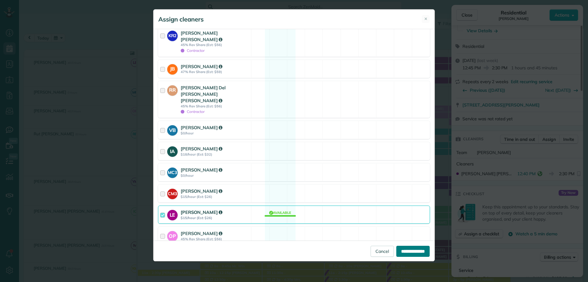
click at [410, 252] on input "**********" at bounding box center [412, 250] width 33 height 11
type input "**********"
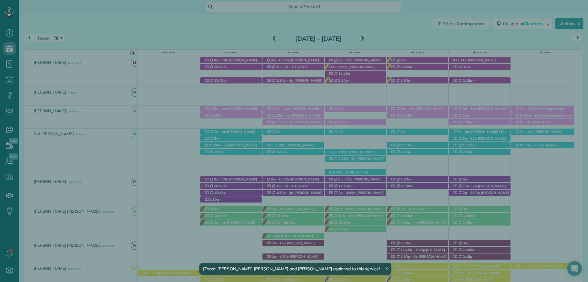
click at [222, 199] on div "Close Residential Janet Langley Actions This appointment is linked to Payroll I…" at bounding box center [294, 141] width 588 height 282
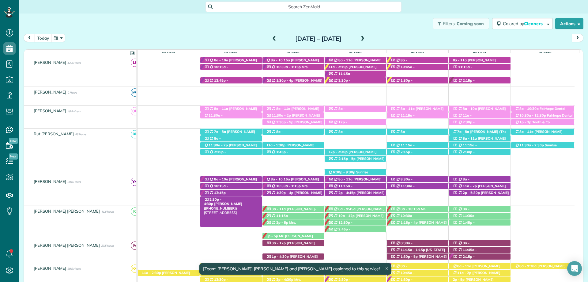
click at [242, 201] on span "[PERSON_NAME] ([PHONE_NUMBER])" at bounding box center [223, 205] width 38 height 9
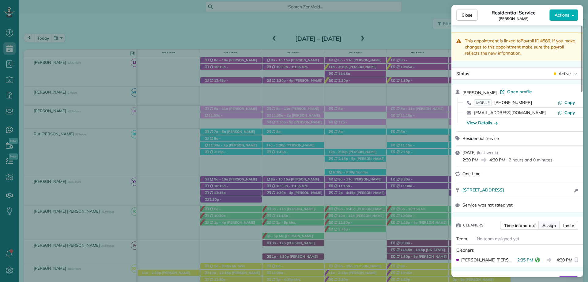
click at [545, 224] on span "Assign" at bounding box center [549, 225] width 13 height 6
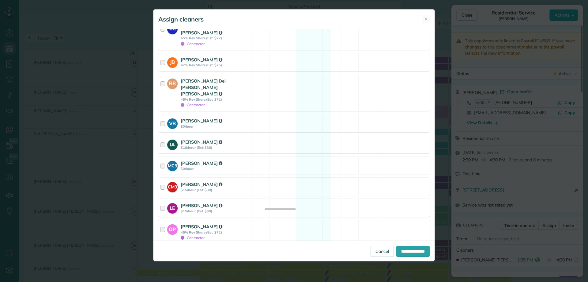
scroll to position [271, 0]
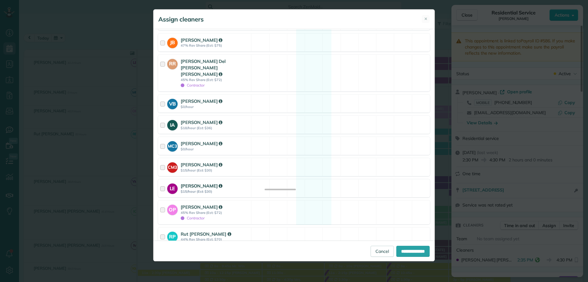
click at [188, 183] on strong "[PERSON_NAME]" at bounding box center [202, 186] width 42 height 6
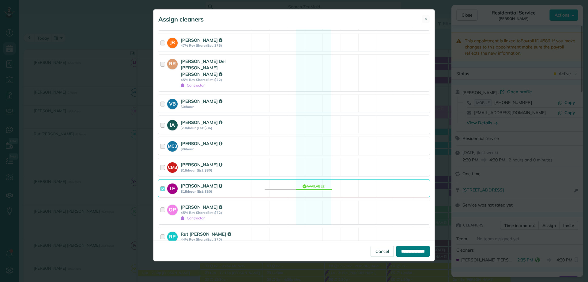
click at [417, 251] on input "**********" at bounding box center [412, 250] width 33 height 11
type input "**********"
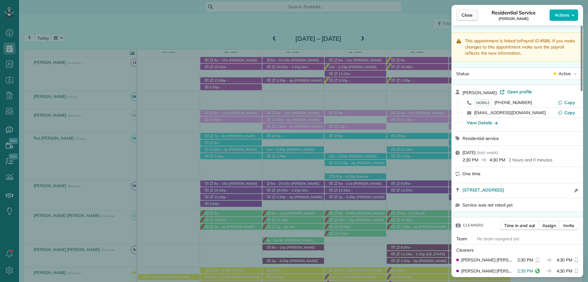
click at [461, 11] on button "Close" at bounding box center [466, 15] width 21 height 12
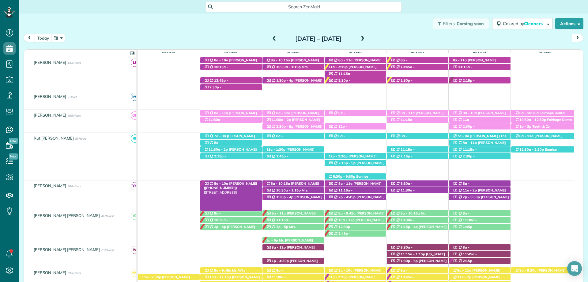
click at [230, 183] on span "[PERSON_NAME] ([PHONE_NUMBER])" at bounding box center [230, 185] width 53 height 9
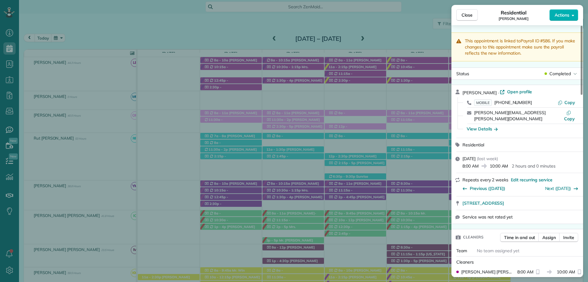
scroll to position [152, 0]
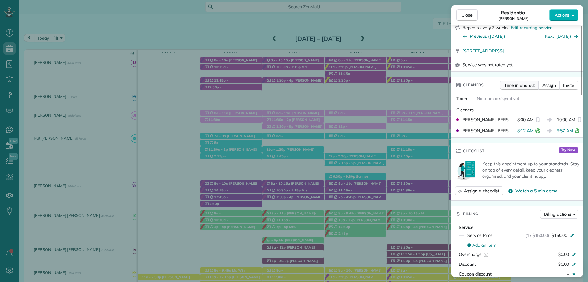
click at [520, 82] on span "Time in and out" at bounding box center [519, 85] width 31 height 6
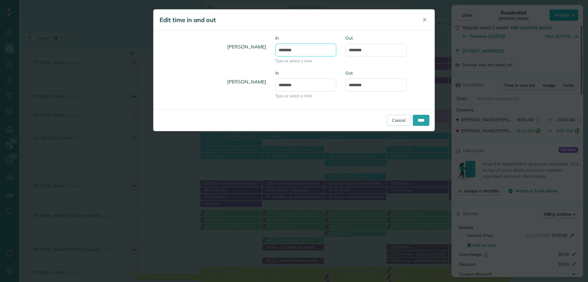
click at [289, 49] on input "*******" at bounding box center [305, 50] width 61 height 13
type input "*******"
click at [357, 48] on input "********" at bounding box center [376, 50] width 61 height 13
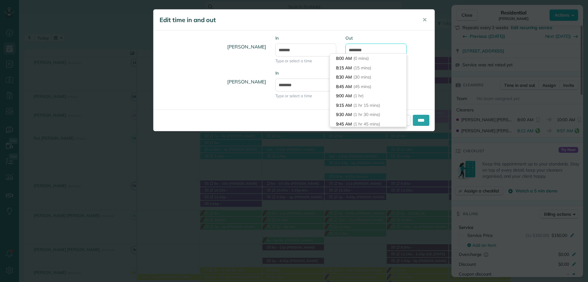
scroll to position [66, 0]
click at [361, 50] on input "********" at bounding box center [376, 50] width 61 height 13
type input "*******"
click at [416, 57] on div "Luz Escobar In ******* Type or select a time Out *******" at bounding box center [293, 52] width 281 height 35
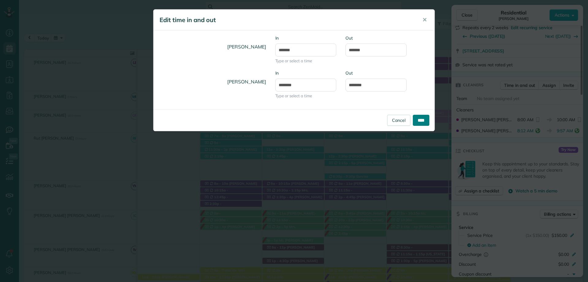
click at [420, 120] on input "****" at bounding box center [421, 120] width 17 height 11
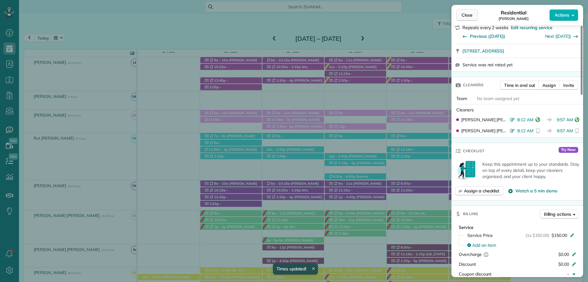
click at [473, 13] on button "Close" at bounding box center [466, 15] width 21 height 12
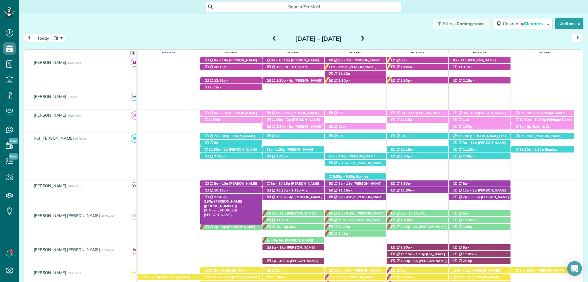
scroll to position [153, 0]
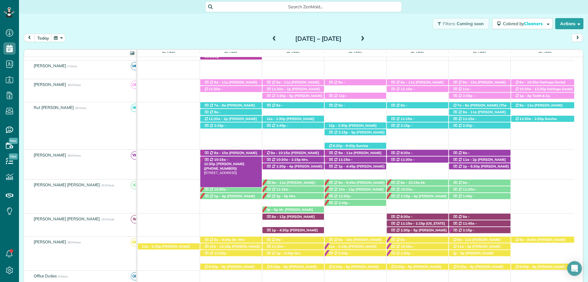
click at [244, 161] on span "Valerie Schwan (+16789105131)" at bounding box center [224, 165] width 40 height 9
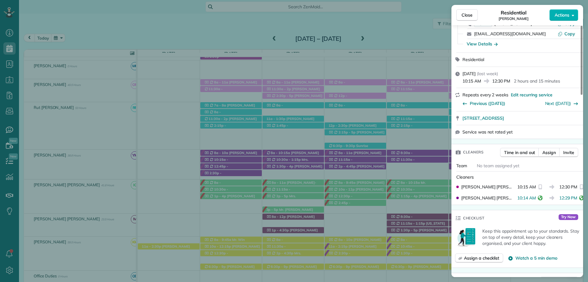
scroll to position [92, 0]
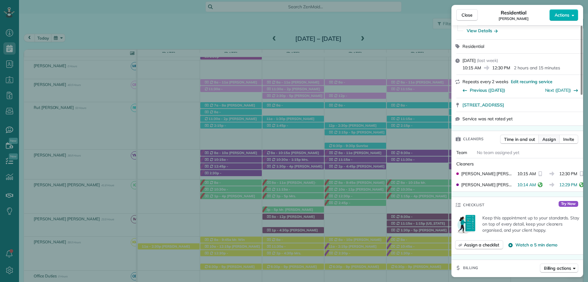
click at [549, 138] on span "Assign" at bounding box center [549, 139] width 13 height 6
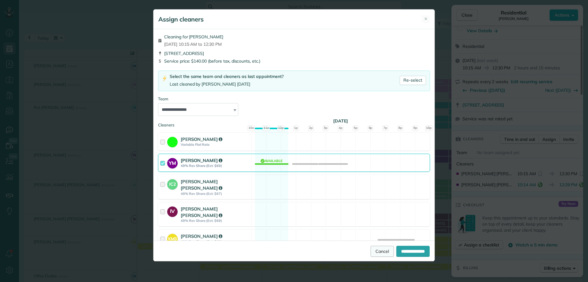
click at [373, 252] on link "Cancel" at bounding box center [382, 250] width 23 height 11
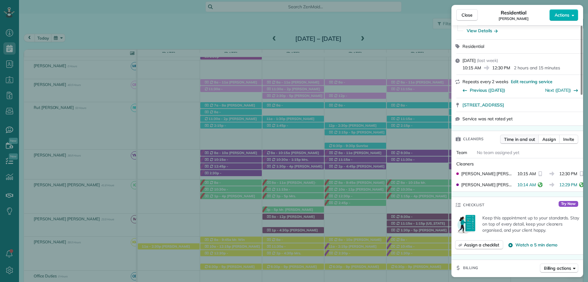
click at [517, 136] on span "Time in and out" at bounding box center [519, 139] width 31 height 6
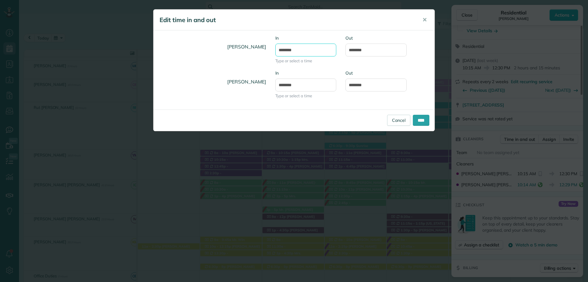
click at [289, 49] on input "********" at bounding box center [305, 50] width 61 height 13
type input "********"
click at [358, 50] on input "********" at bounding box center [376, 50] width 61 height 13
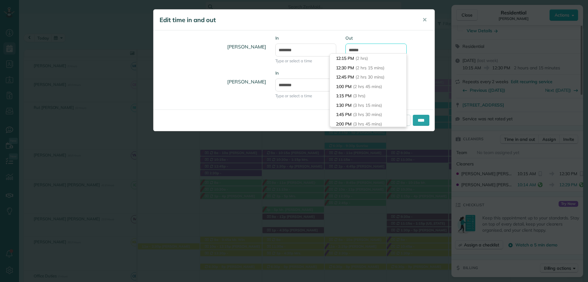
scroll to position [56, 0]
type input "********"
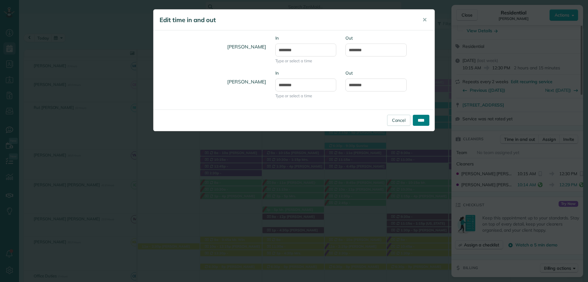
click at [422, 122] on input "****" at bounding box center [421, 120] width 17 height 11
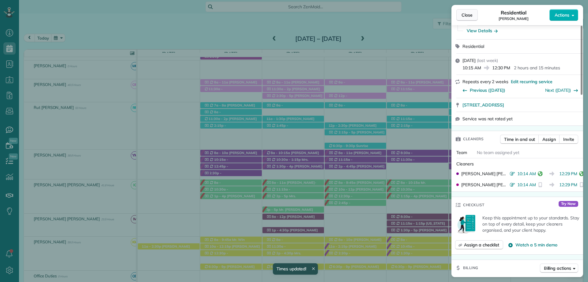
click at [469, 12] on span "Close" at bounding box center [467, 15] width 11 height 6
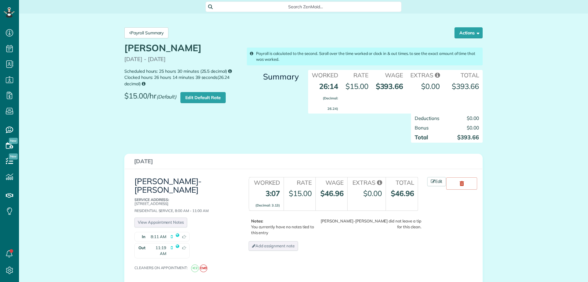
click at [140, 30] on link "Payroll Summary" at bounding box center [146, 32] width 44 height 11
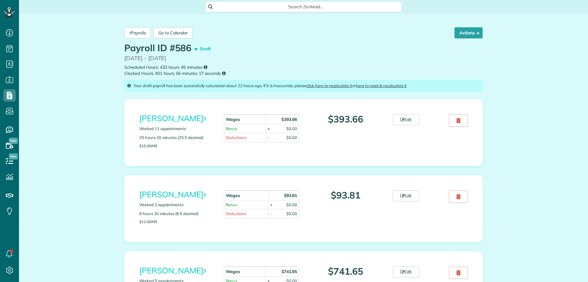
scroll to position [3, 3]
click at [400, 114] on link "Edit" at bounding box center [406, 119] width 27 height 11
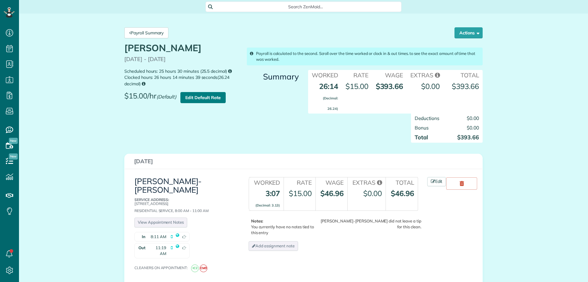
scroll to position [3, 3]
click at [217, 98] on link "Edit Default Rate" at bounding box center [202, 97] width 45 height 11
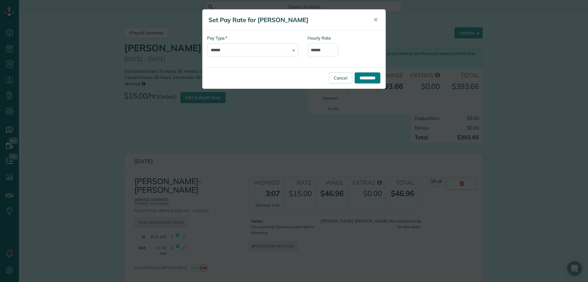
click at [371, 77] on input "**********" at bounding box center [368, 77] width 26 height 11
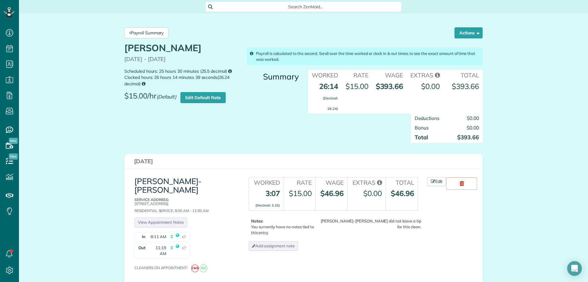
scroll to position [282, 19]
click at [157, 30] on link "Payroll Summary" at bounding box center [146, 32] width 44 height 11
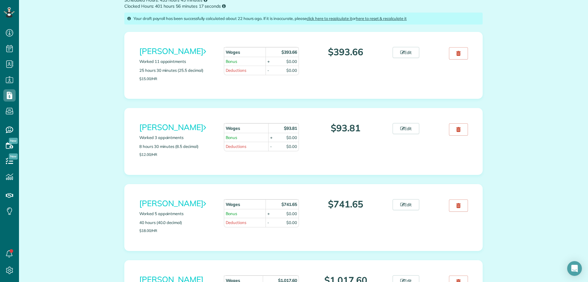
scroll to position [92, 0]
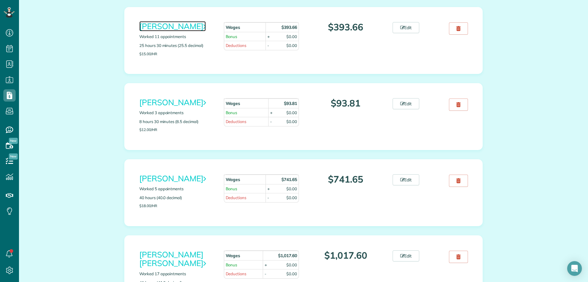
click at [199, 27] on link "[PERSON_NAME]" at bounding box center [172, 26] width 66 height 10
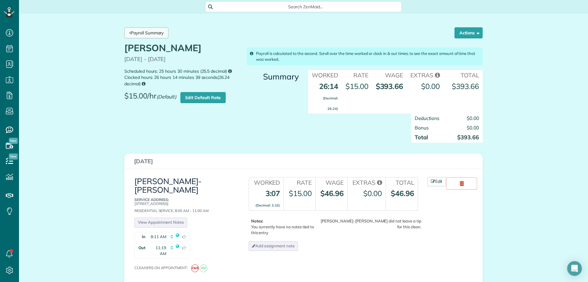
click at [152, 32] on link "Payroll Summary" at bounding box center [146, 32] width 44 height 11
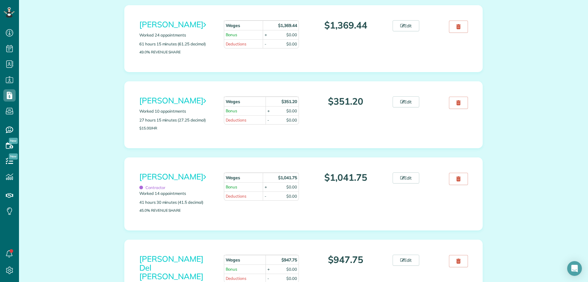
scroll to position [582, 0]
click at [407, 107] on link "Edit" at bounding box center [406, 101] width 27 height 11
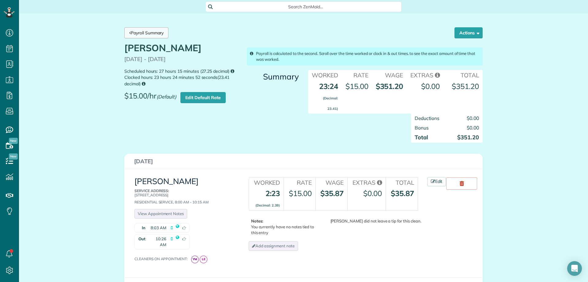
click at [154, 32] on link "Payroll Summary" at bounding box center [146, 32] width 44 height 11
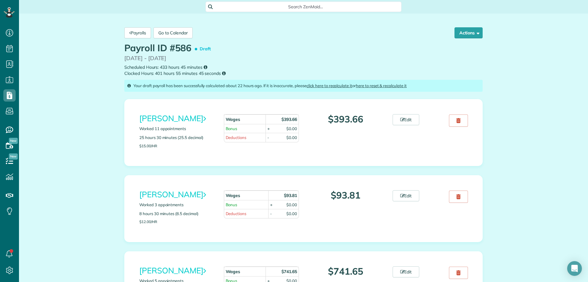
scroll to position [3, 3]
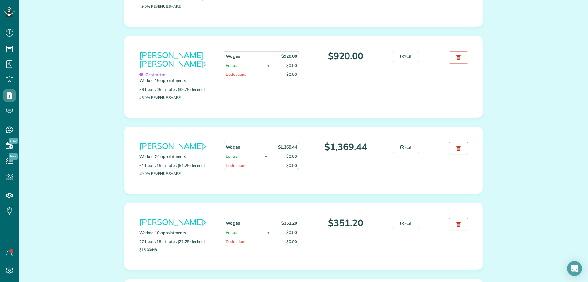
scroll to position [551, 0]
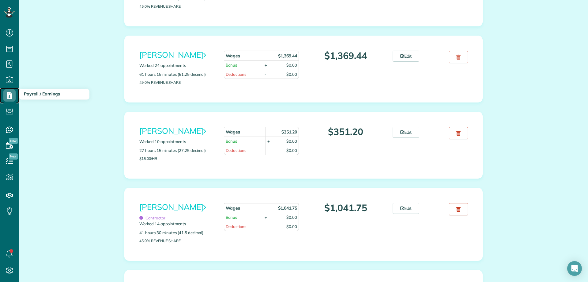
click at [14, 95] on icon at bounding box center [9, 95] width 12 height 12
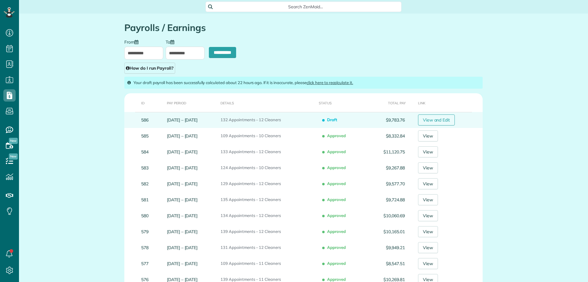
scroll to position [3, 3]
click at [449, 120] on link "View and Edit" at bounding box center [436, 119] width 37 height 11
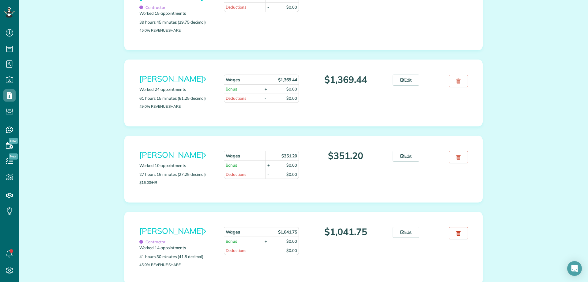
scroll to position [582, 0]
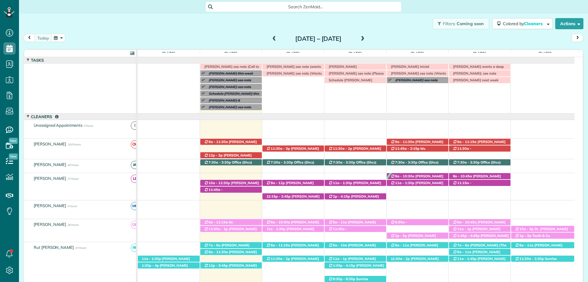
scroll to position [31, 0]
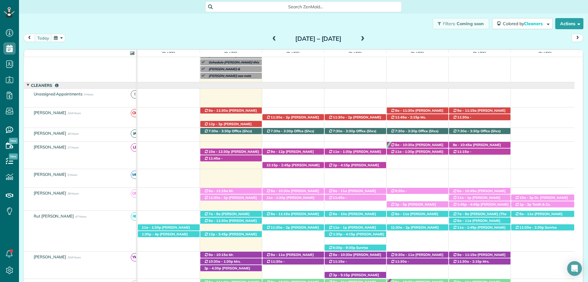
click at [271, 38] on span at bounding box center [274, 39] width 7 height 6
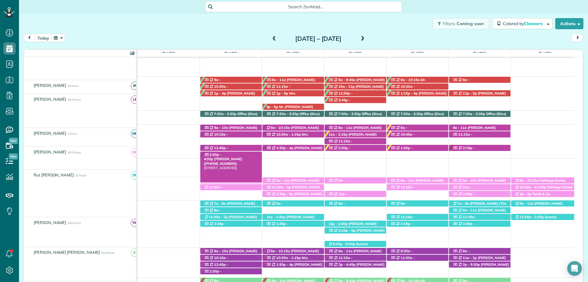
scroll to position [55, 0]
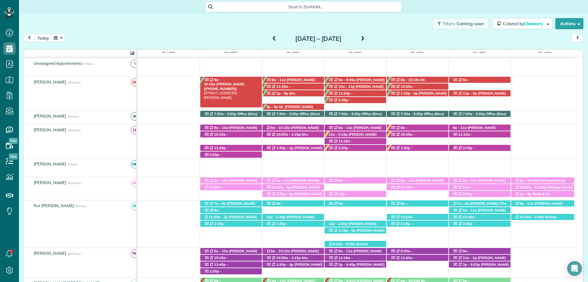
click at [221, 78] on span "8a - 10:15a" at bounding box center [212, 82] width 17 height 9
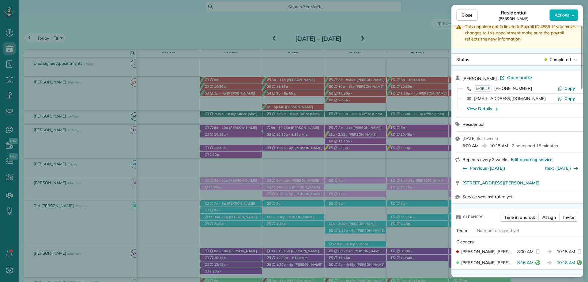
scroll to position [31, 0]
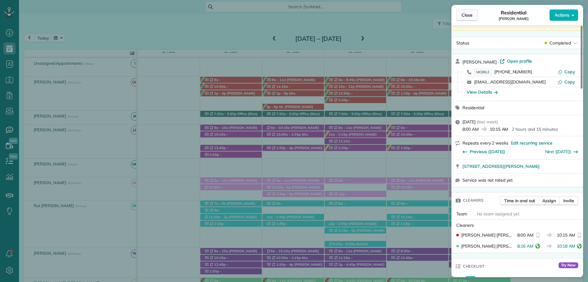
click at [467, 13] on span "Close" at bounding box center [467, 15] width 11 height 6
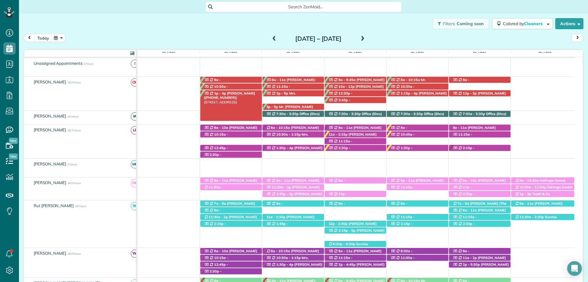
click at [244, 94] on span "Angie Garner (+12055334205)" at bounding box center [229, 95] width 51 height 9
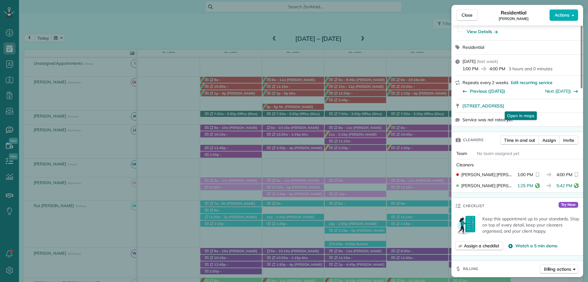
scroll to position [92, 0]
click at [470, 14] on span "Close" at bounding box center [467, 15] width 11 height 6
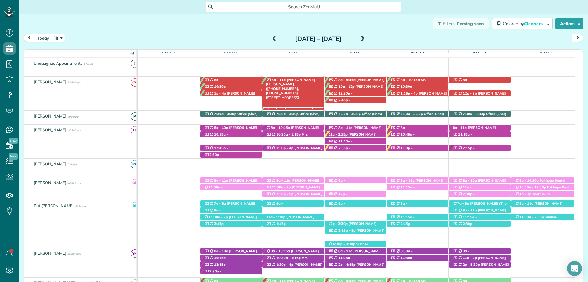
click at [295, 79] on span "Leslie Naff-Eddie Curran (+12514541911, +12055415458)" at bounding box center [291, 86] width 50 height 17
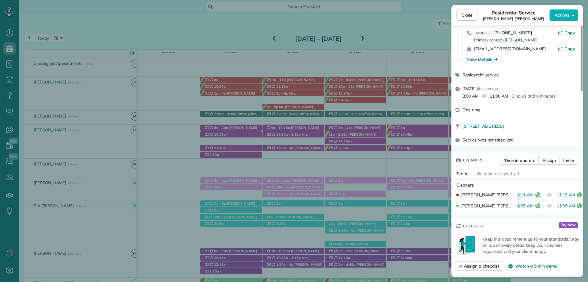
scroll to position [92, 0]
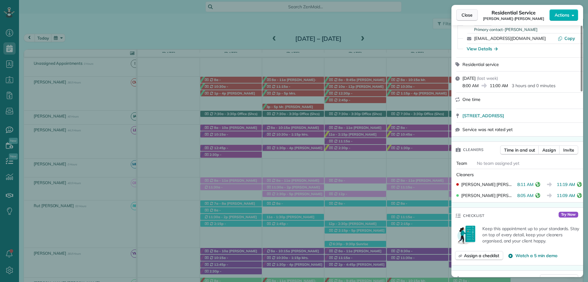
drag, startPoint x: 466, startPoint y: 13, endPoint x: 467, endPoint y: 16, distance: 3.4
click at [466, 13] on span "Close" at bounding box center [467, 15] width 11 height 6
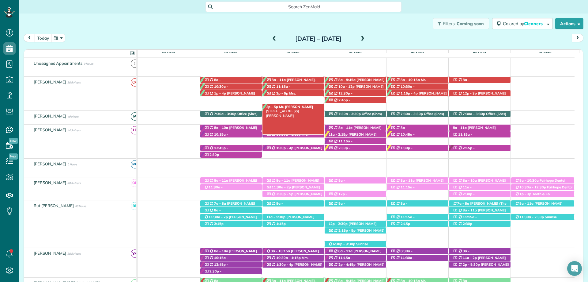
click at [293, 105] on div "3p - 5p Mr. Tom Proctor 16677 Edward Laird Way - Fairhope, AL, 36532" at bounding box center [294, 107] width 62 height 6
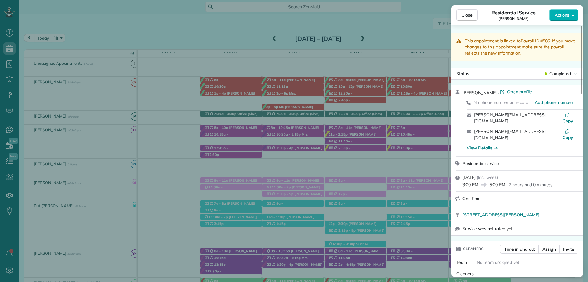
scroll to position [31, 0]
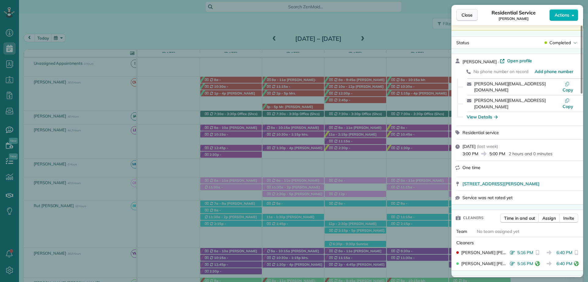
drag, startPoint x: 456, startPoint y: 7, endPoint x: 466, endPoint y: 12, distance: 11.4
click at [463, 10] on div "Close Residential Service Tom Proctor Actions" at bounding box center [518, 15] width 132 height 20
click at [469, 14] on span "Close" at bounding box center [467, 15] width 11 height 6
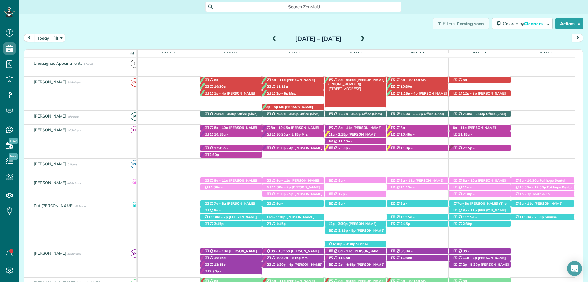
click at [357, 78] on span "Claire Bowman (+12514557588)" at bounding box center [356, 82] width 56 height 9
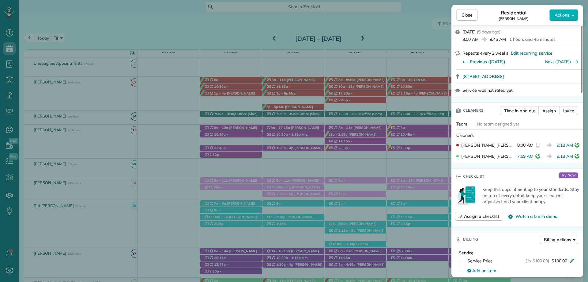
scroll to position [123, 0]
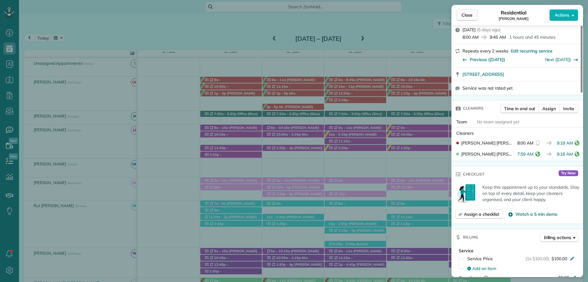
click at [467, 16] on span "Close" at bounding box center [467, 15] width 11 height 6
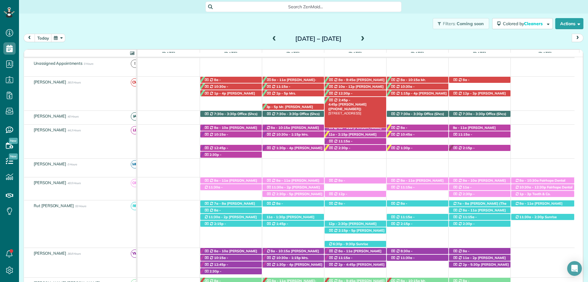
click at [351, 101] on span "2:45p - 4:45p" at bounding box center [339, 102] width 22 height 9
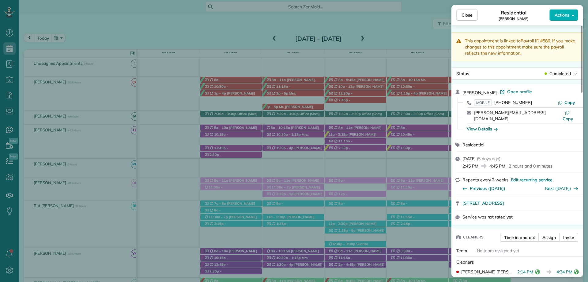
scroll to position [31, 0]
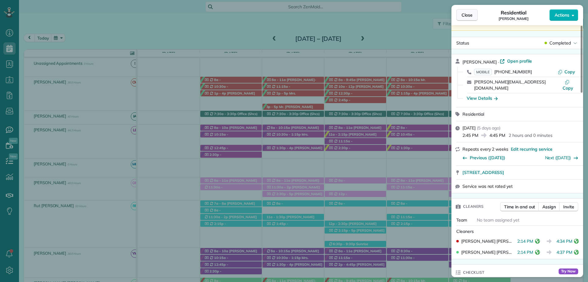
click at [464, 15] on span "Close" at bounding box center [467, 15] width 11 height 6
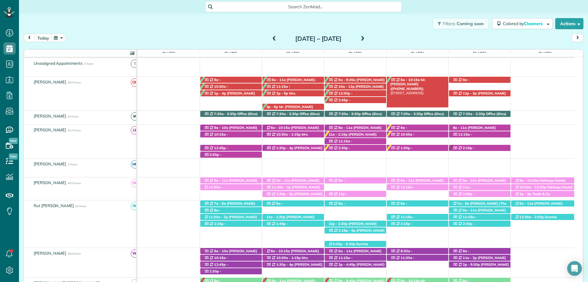
click at [424, 80] on span "Mr. Kevin Hall (+13363910278)" at bounding box center [409, 84] width 36 height 13
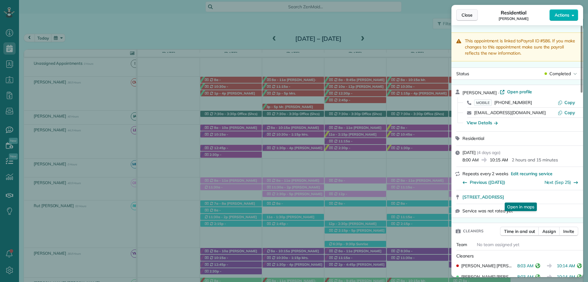
click at [465, 11] on button "Close" at bounding box center [466, 15] width 21 height 12
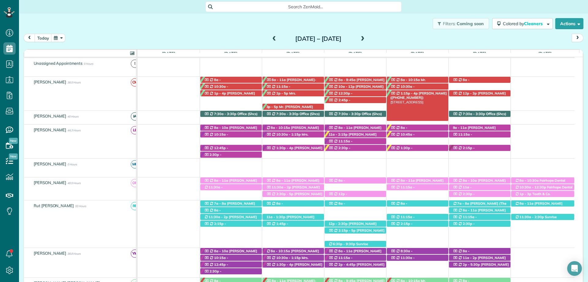
click at [430, 95] on span "Elizabeth Barnes (+12519908798)" at bounding box center [419, 95] width 56 height 9
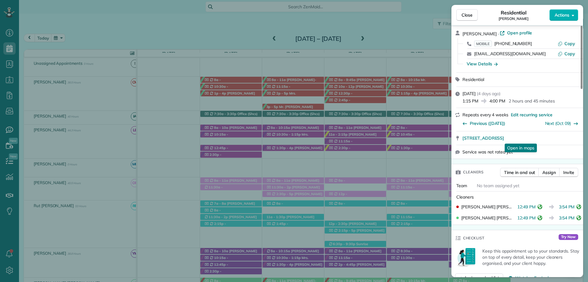
scroll to position [61, 0]
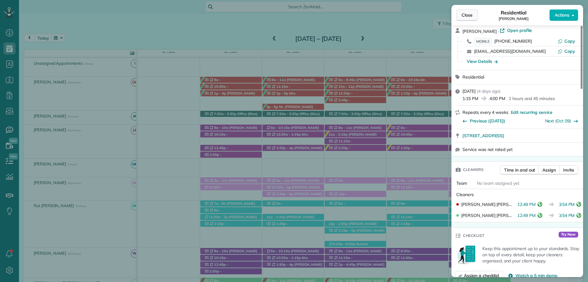
click at [464, 11] on button "Close" at bounding box center [466, 15] width 21 height 12
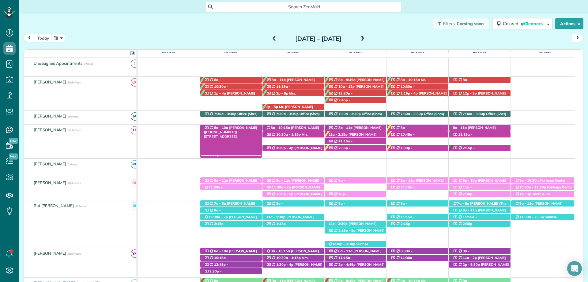
click at [217, 127] on span "8a - 10a" at bounding box center [221, 127] width 15 height 4
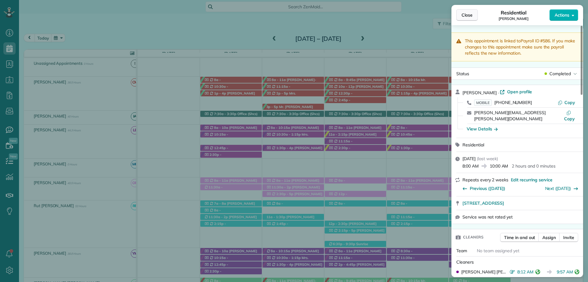
click at [475, 13] on button "Close" at bounding box center [466, 15] width 21 height 12
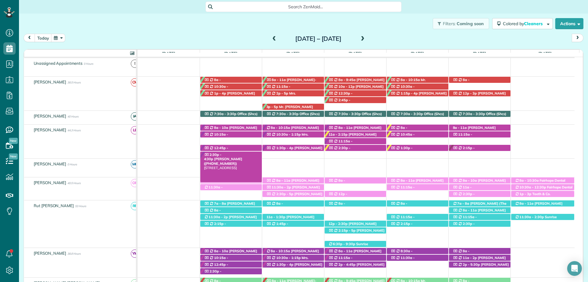
click at [242, 157] on span "Jennie Baggett (+12518506294)" at bounding box center [223, 161] width 38 height 9
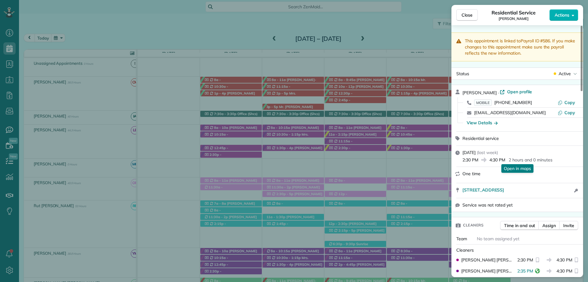
scroll to position [61, 0]
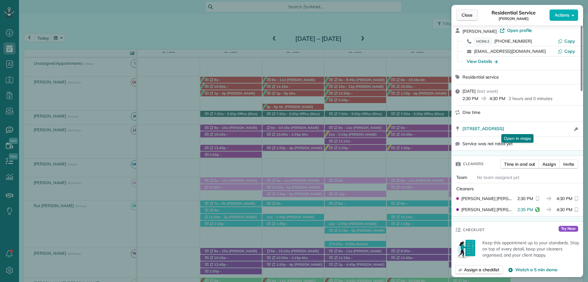
click at [465, 13] on span "Close" at bounding box center [467, 15] width 11 height 6
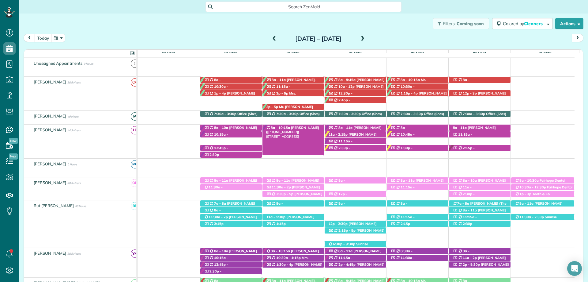
click at [308, 127] on span "Mrs. Jennie Breslin (+12516057767)" at bounding box center [292, 129] width 53 height 9
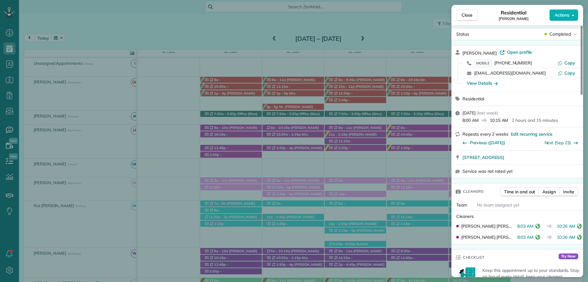
scroll to position [61, 0]
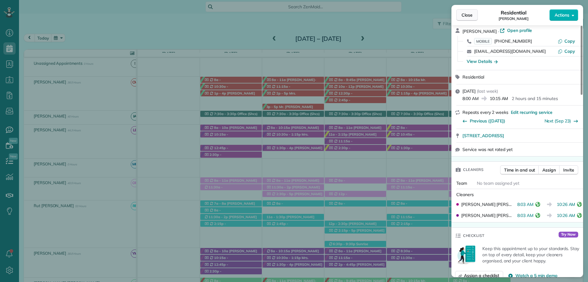
click at [468, 16] on span "Close" at bounding box center [467, 15] width 11 height 6
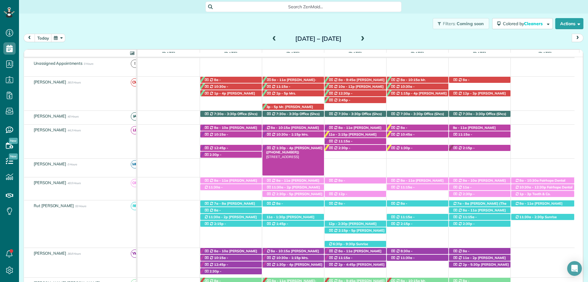
click at [312, 145] on link "1:30p - 4p Mrs. Lisa Ludwig (+15044951597) 15377 Scenic Highway 98 - Fairhope, …" at bounding box center [293, 159] width 62 height 31
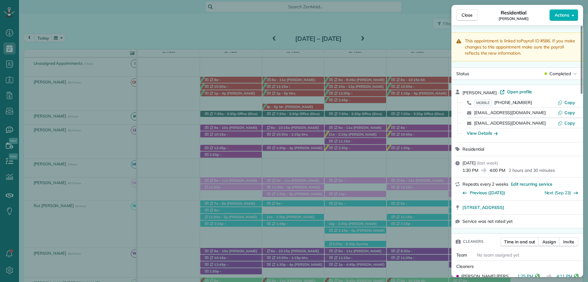
scroll to position [184, 0]
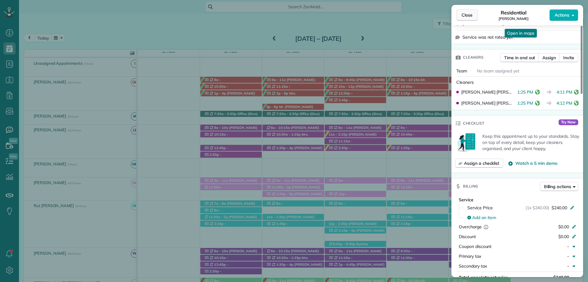
click at [467, 10] on button "Close" at bounding box center [466, 15] width 21 height 12
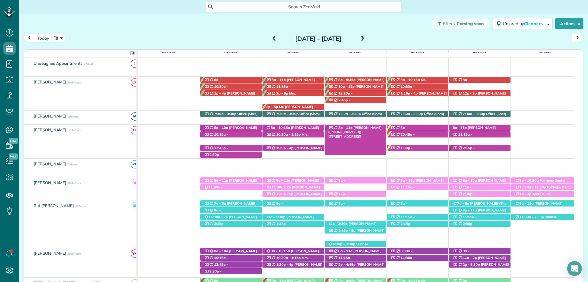
click at [358, 127] on span "Mrs. Morgen Gillis (+18609925695)" at bounding box center [354, 129] width 53 height 9
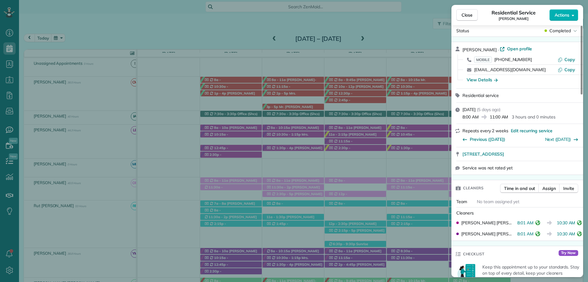
scroll to position [61, 0]
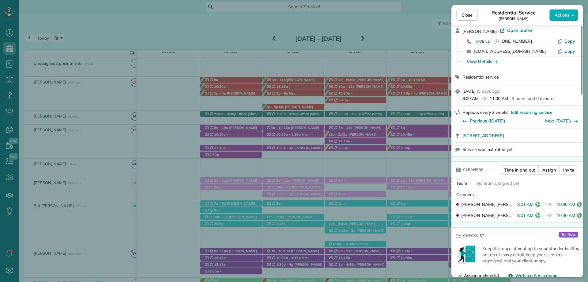
click at [469, 14] on span "Close" at bounding box center [467, 15] width 11 height 6
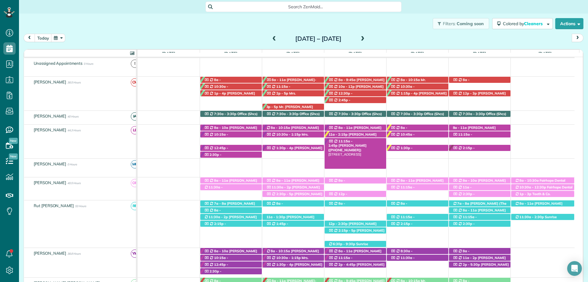
click at [360, 143] on span "Lynn Cooper (+12514231119)" at bounding box center [347, 147] width 38 height 9
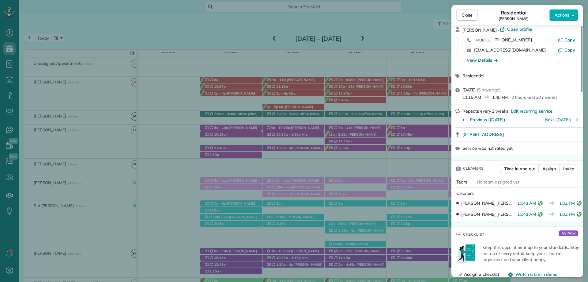
scroll to position [92, 0]
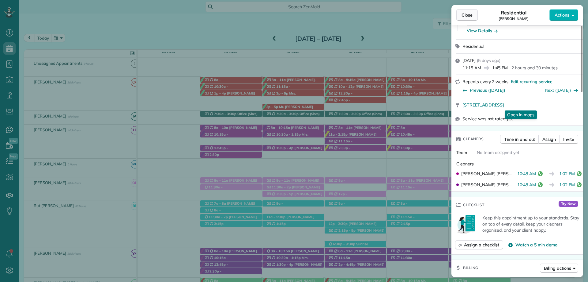
click at [464, 17] on span "Close" at bounding box center [467, 15] width 11 height 6
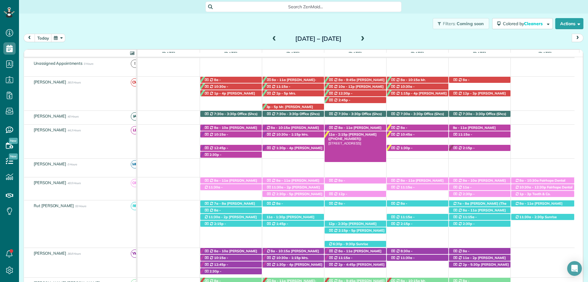
click at [367, 133] on div "11a - 2:15p Pam Hansen (+15094351560) 112 Buena Vista Drive - Daphne, AL, 36526" at bounding box center [356, 134] width 62 height 6
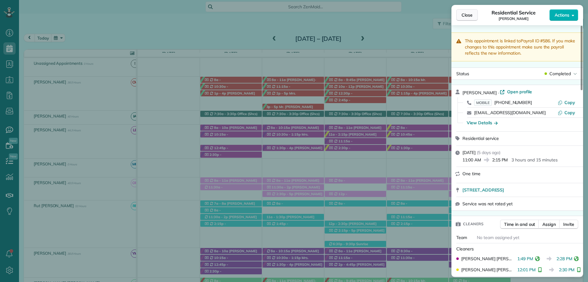
click at [467, 14] on span "Close" at bounding box center [467, 15] width 11 height 6
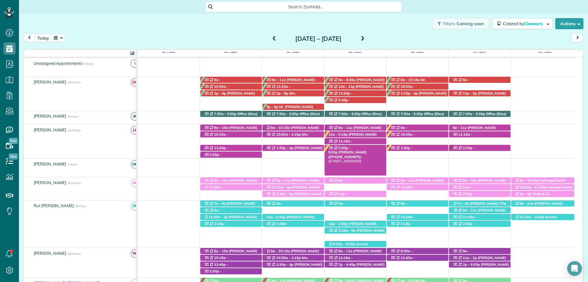
click at [367, 150] on span "Mr. George Lemis (+14072477241)" at bounding box center [347, 154] width 38 height 9
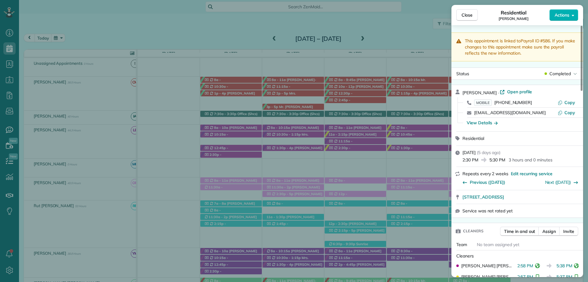
scroll to position [92, 0]
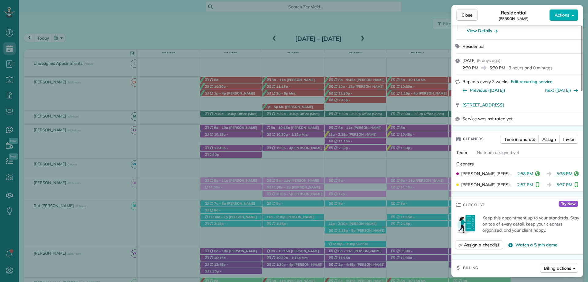
click at [471, 13] on span "Close" at bounding box center [467, 15] width 11 height 6
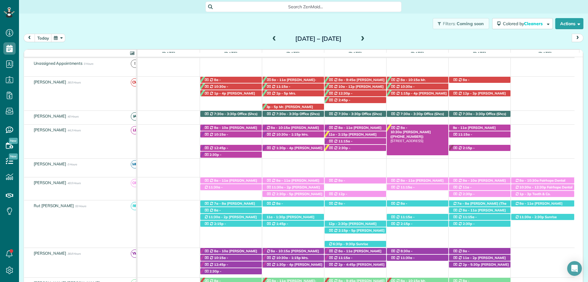
click at [419, 125] on div "8a - 10:30a Andy Tubertini (+12515506514) 9895 County Road 11 - Fairhope, AL, 3…" at bounding box center [418, 127] width 62 height 6
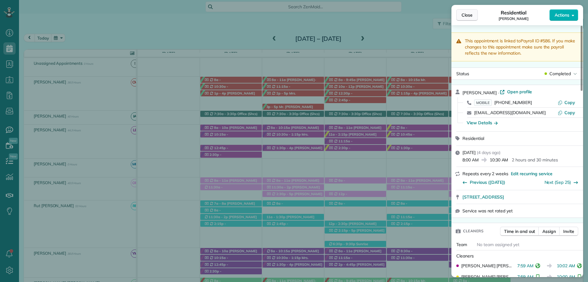
click at [467, 13] on span "Close" at bounding box center [467, 15] width 11 height 6
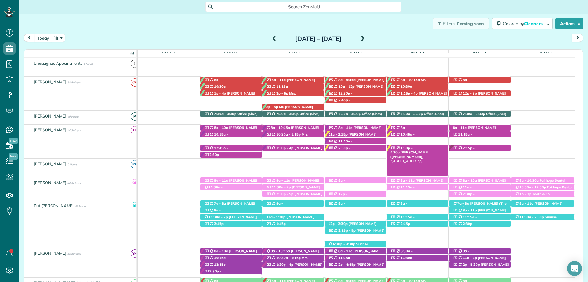
click at [413, 149] on span "1:30p - 4:30p" at bounding box center [402, 150] width 22 height 9
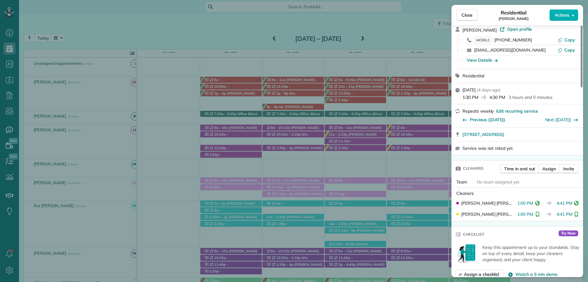
scroll to position [92, 0]
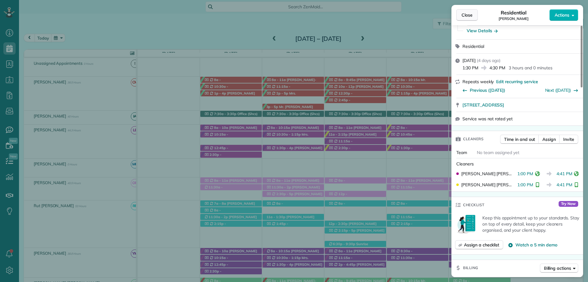
click at [469, 9] on button "Close" at bounding box center [466, 15] width 21 height 12
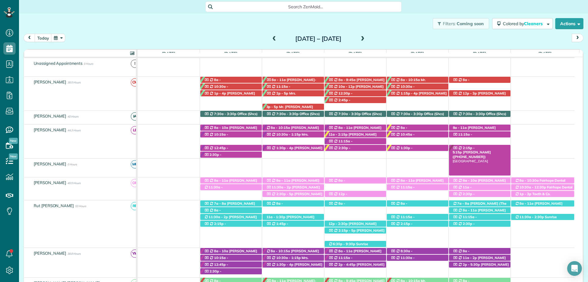
click at [450, 146] on div "2:15p - 5:15p Brittany Wallace (+12516567145) 752 Winesap Drive - Fairhope, AL,…" at bounding box center [480, 148] width 62 height 6
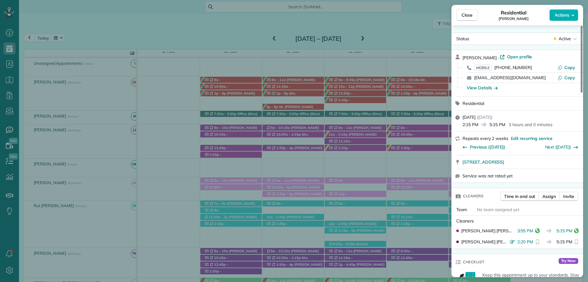
click at [466, 14] on span "Close" at bounding box center [467, 15] width 11 height 6
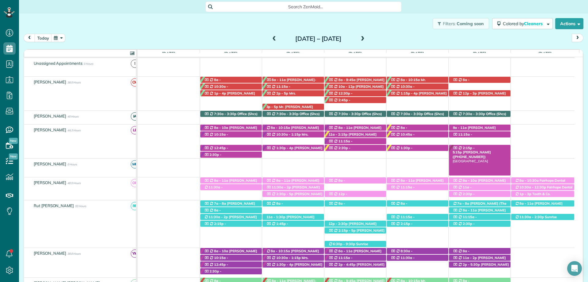
click at [475, 146] on span "2:15p - 5:15p" at bounding box center [464, 150] width 22 height 9
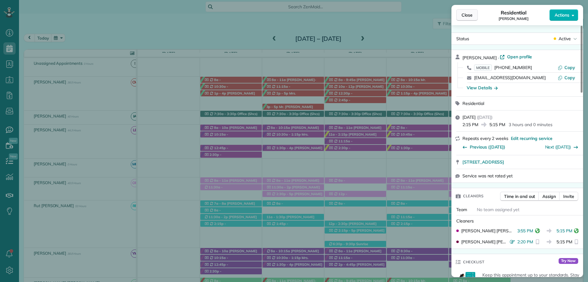
click at [474, 16] on button "Close" at bounding box center [466, 15] width 21 height 12
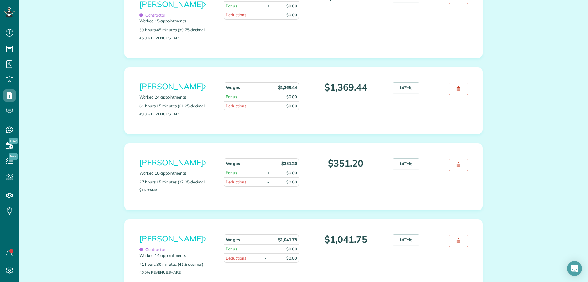
scroll to position [521, 0]
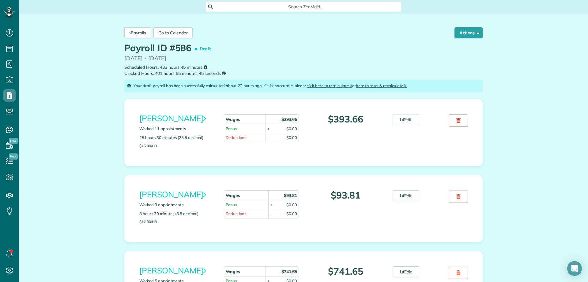
scroll to position [3, 3]
click at [140, 32] on link "Payrolls" at bounding box center [137, 32] width 27 height 11
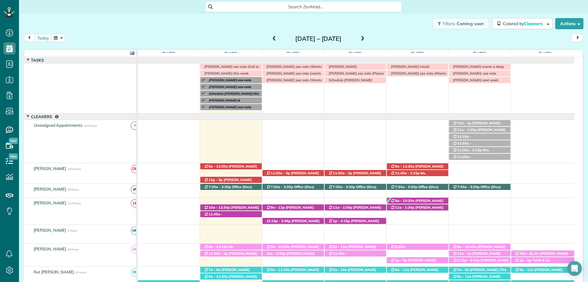
click at [271, 40] on span at bounding box center [274, 39] width 7 height 6
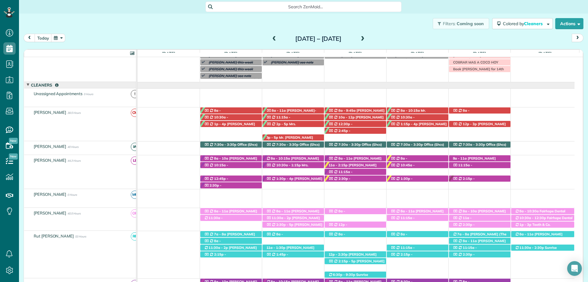
scroll to position [25, 0]
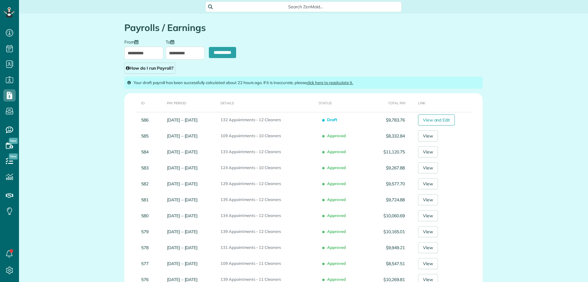
scroll to position [3, 3]
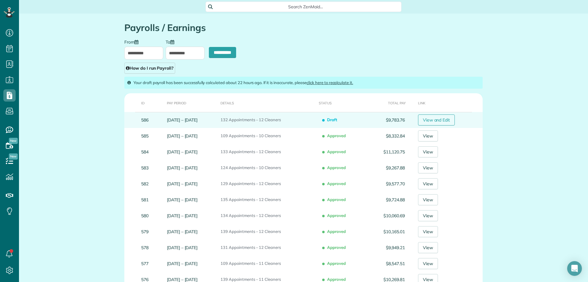
click at [441, 118] on link "View and Edit" at bounding box center [436, 119] width 37 height 11
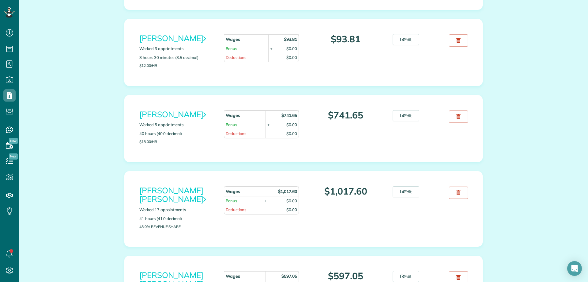
scroll to position [153, 0]
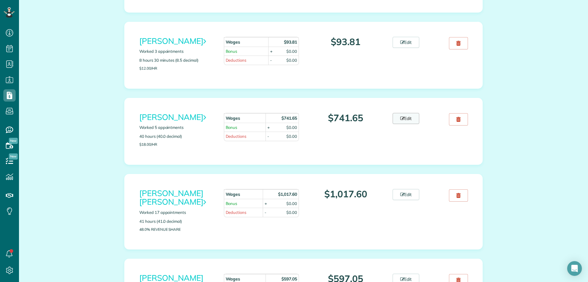
click at [395, 116] on link "Edit" at bounding box center [406, 118] width 27 height 11
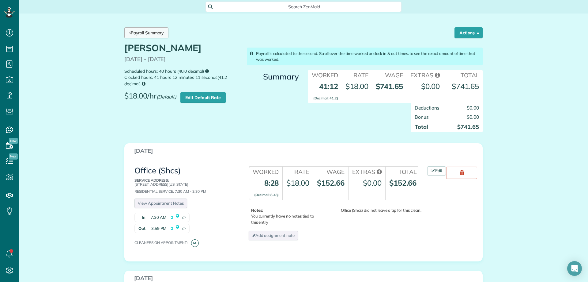
click at [146, 33] on link "Payroll Summary" at bounding box center [146, 32] width 44 height 11
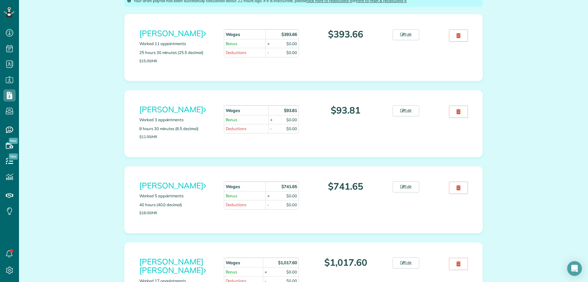
scroll to position [92, 0]
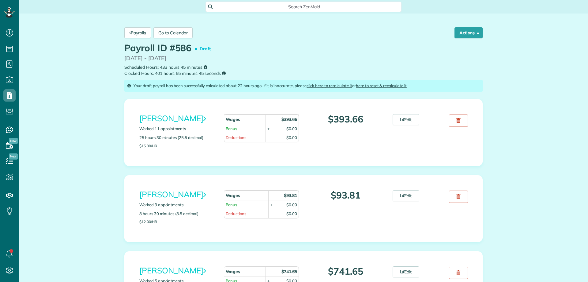
scroll to position [3, 3]
